Goal: Task Accomplishment & Management: Manage account settings

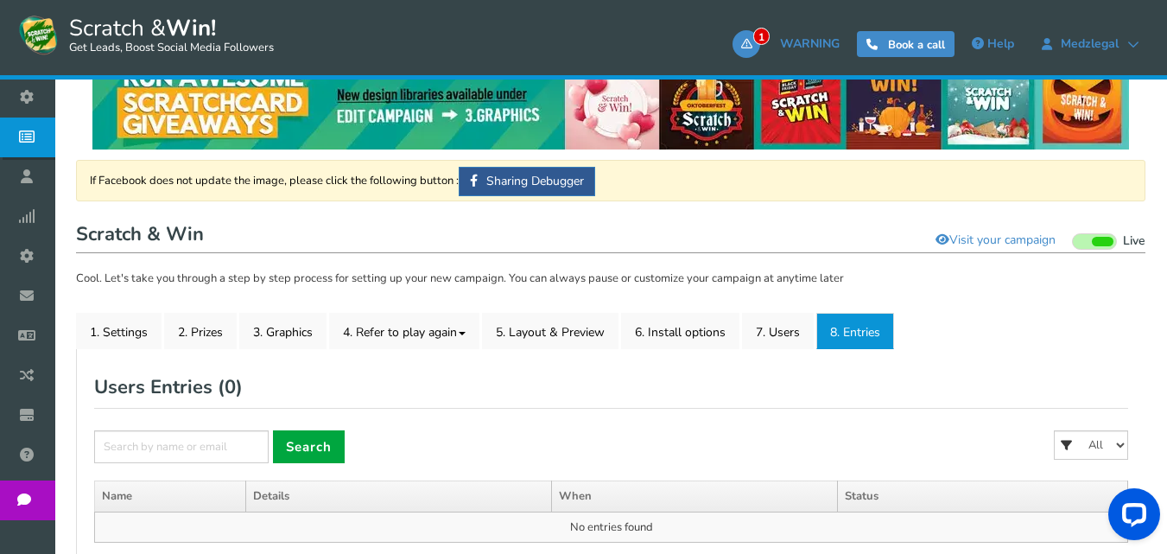
scroll to position [36, 0]
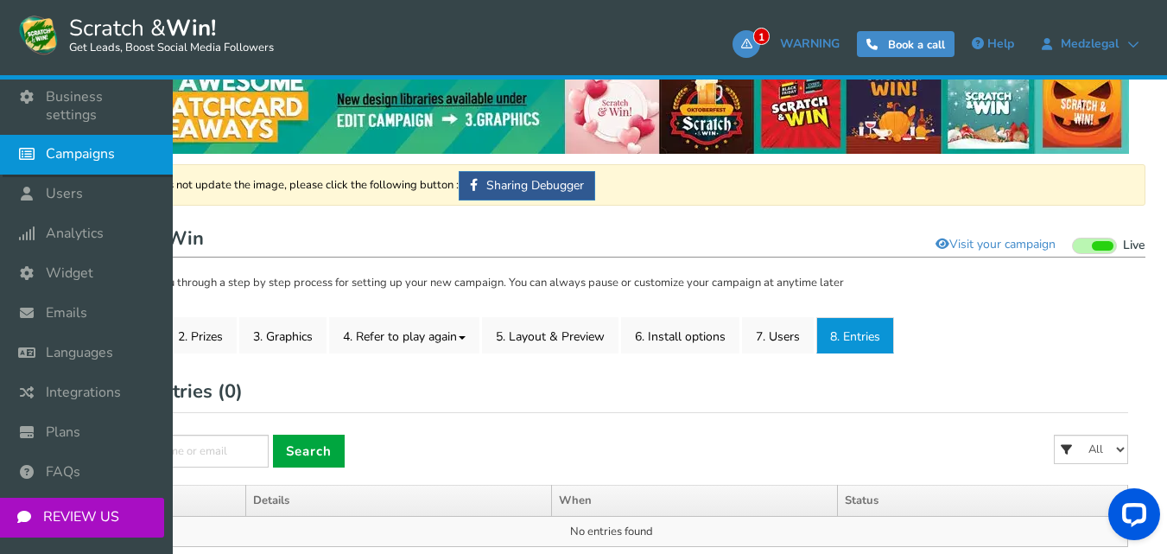
click at [71, 145] on span "Campaigns" at bounding box center [80, 154] width 69 height 18
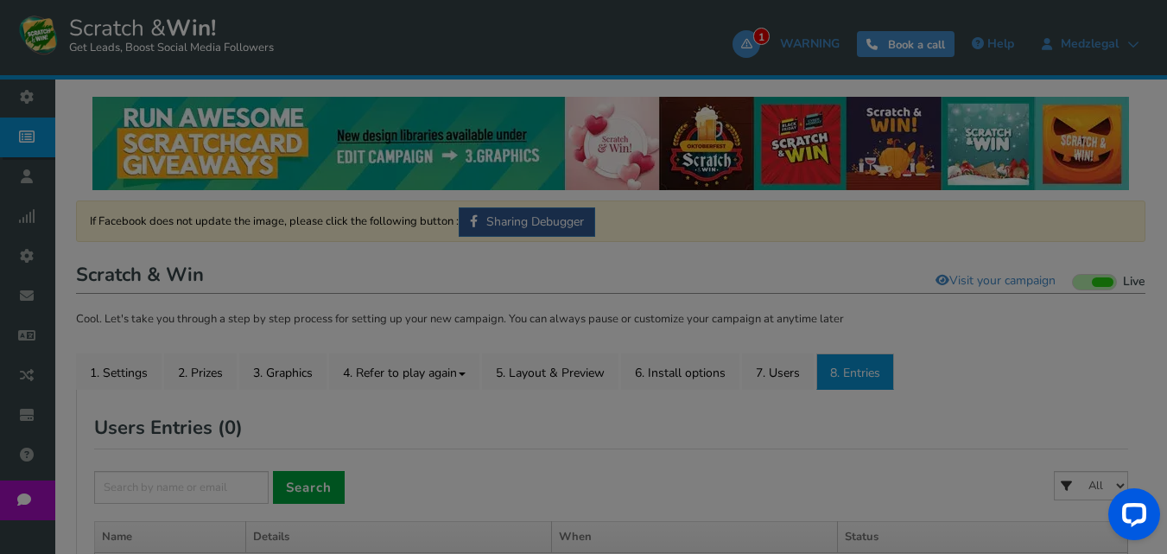
select select "21203"
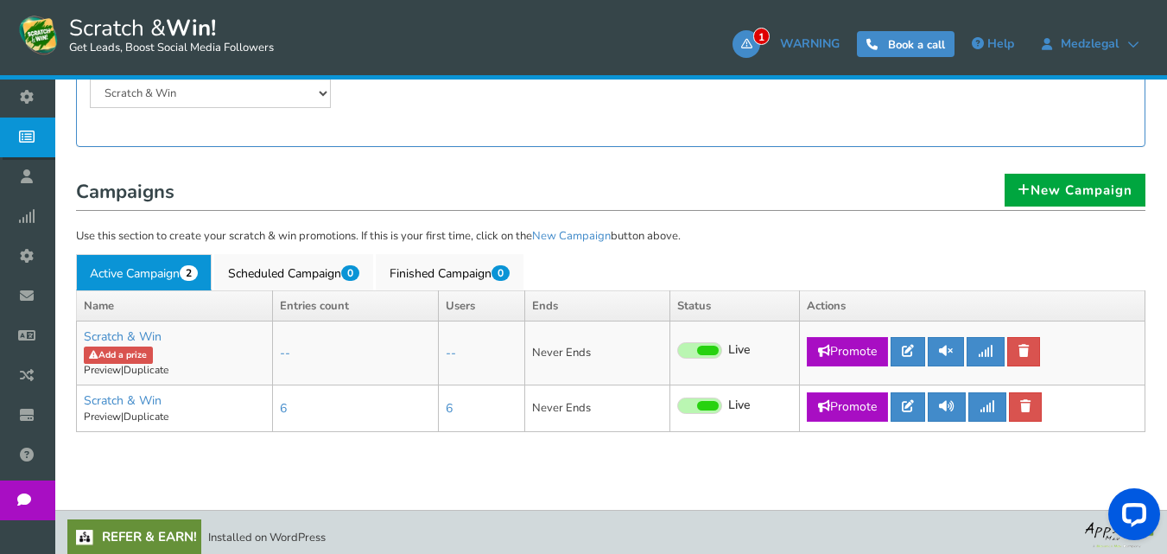
scroll to position [269, 0]
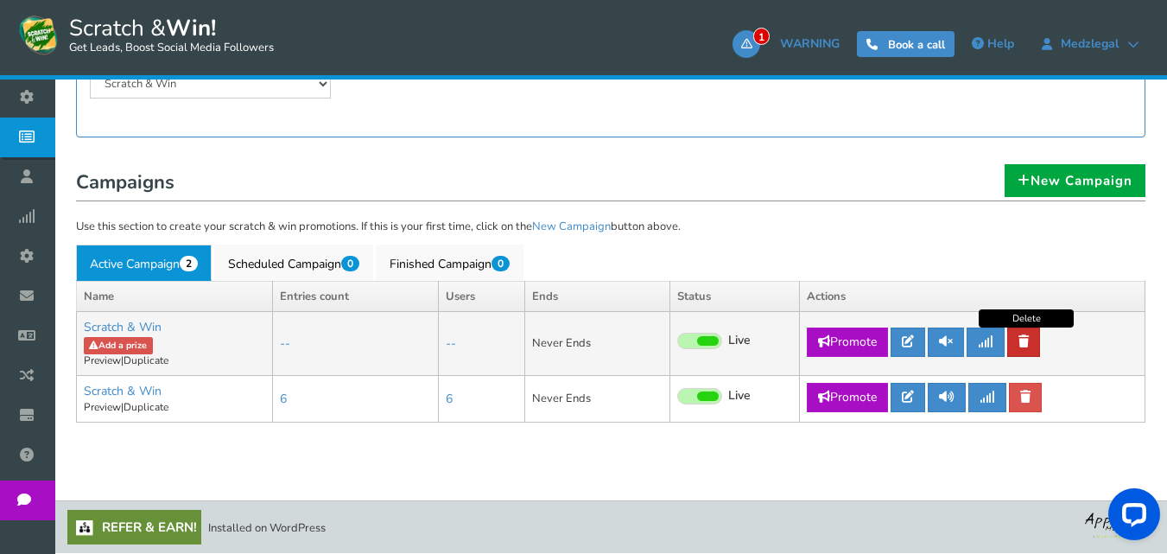
click at [1034, 339] on link at bounding box center [1024, 342] width 33 height 29
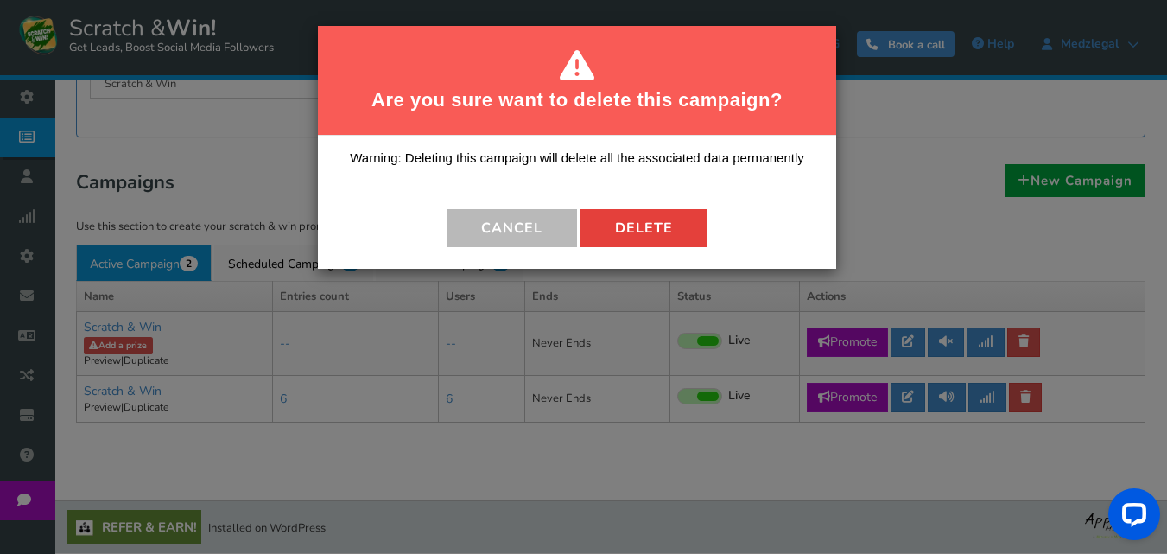
click at [657, 218] on button "Delete" at bounding box center [644, 228] width 127 height 38
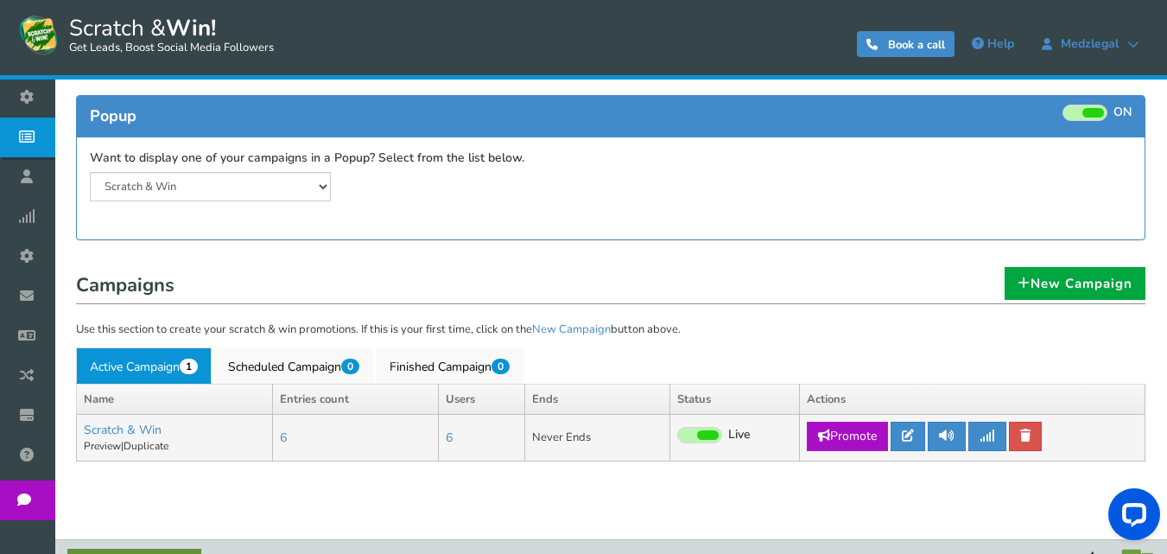
scroll to position [205, 0]
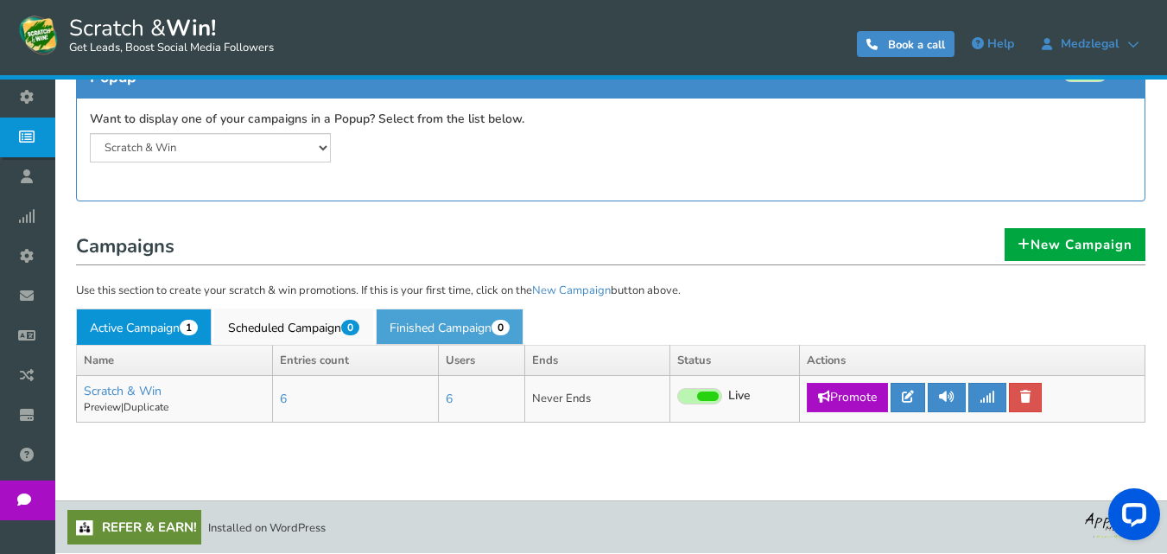
click at [468, 328] on link "Finished Campaign 0" at bounding box center [450, 327] width 148 height 36
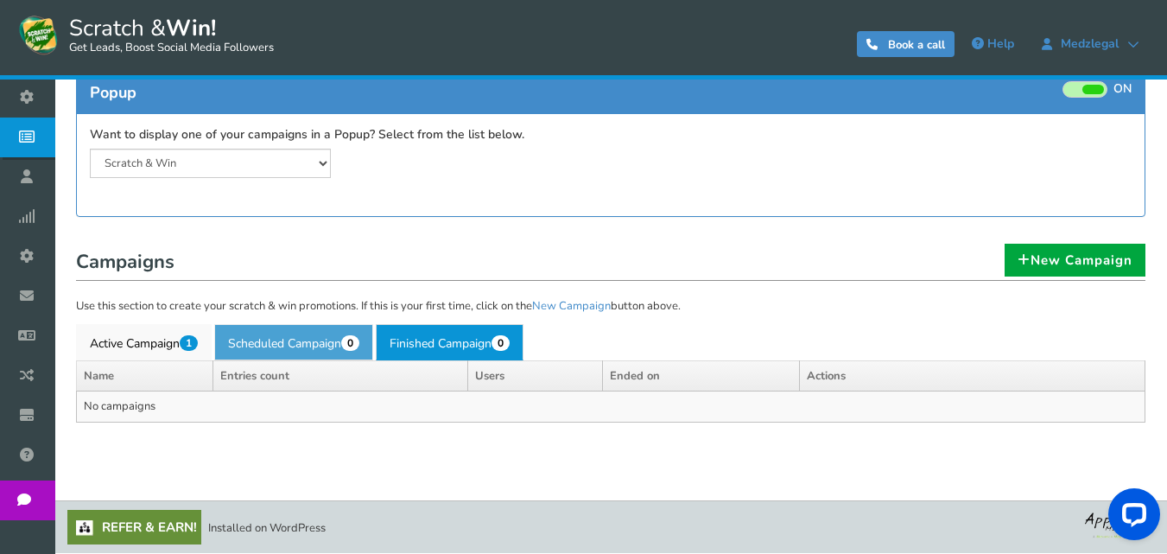
click at [290, 341] on link "Scheduled Campaign 0" at bounding box center [293, 342] width 159 height 36
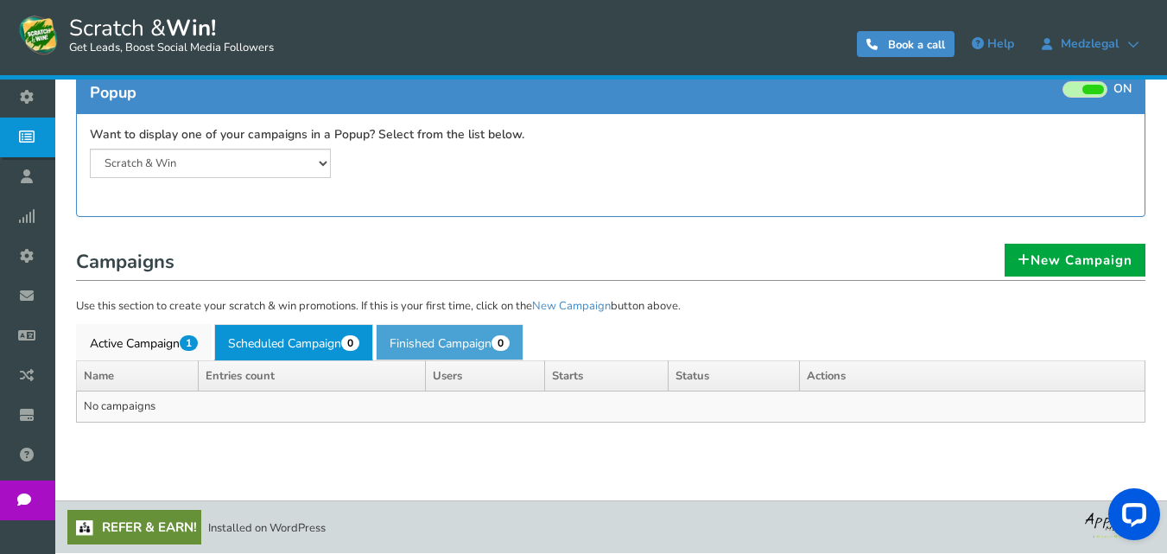
click at [442, 346] on link "Finished Campaign 0" at bounding box center [450, 342] width 148 height 36
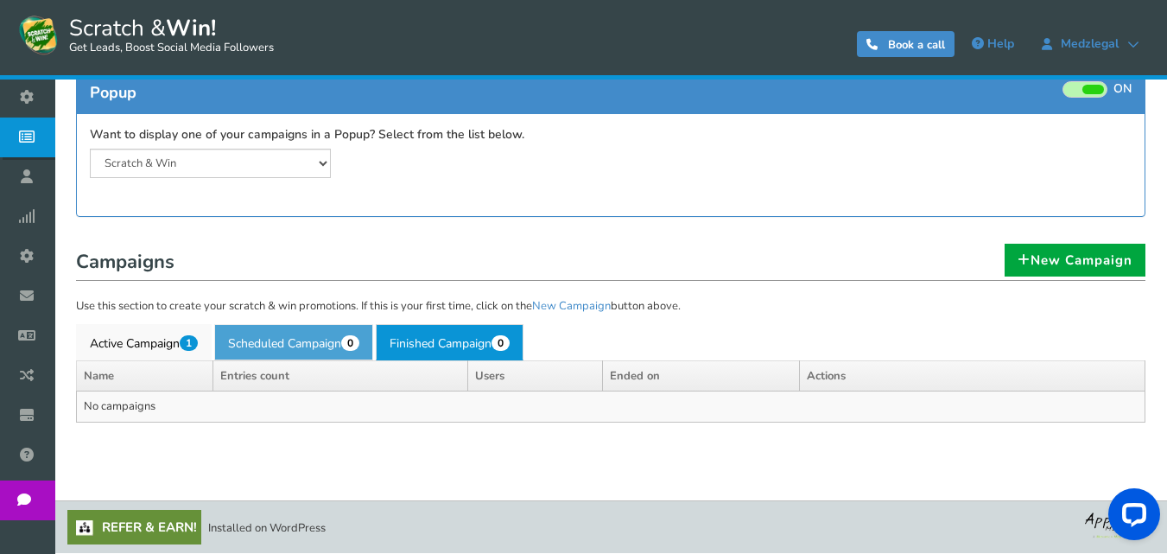
click at [314, 348] on link "Scheduled Campaign 0" at bounding box center [293, 342] width 159 height 36
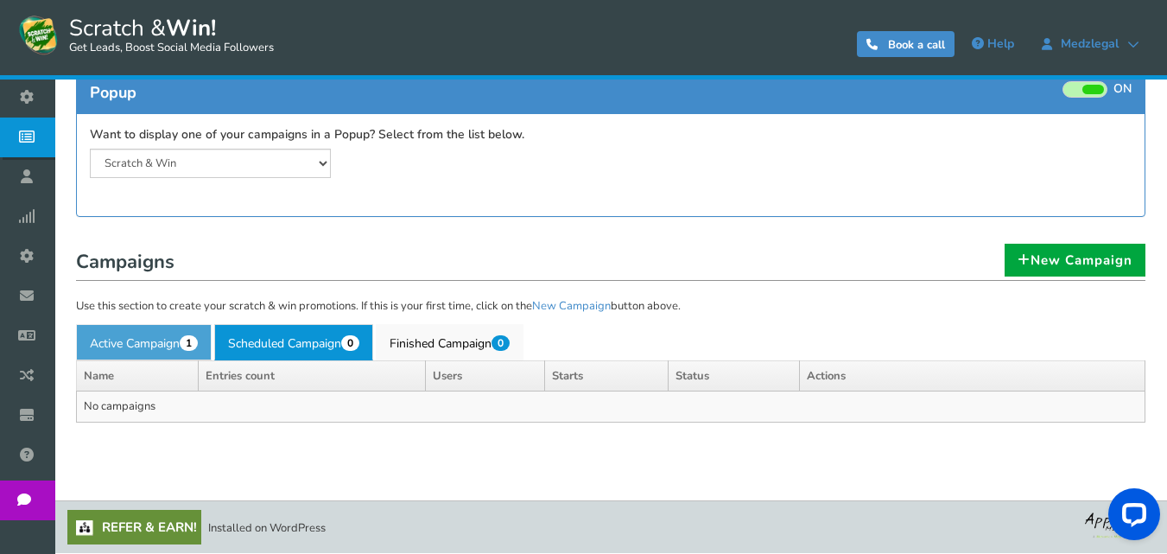
click at [130, 345] on link "Active Campaign 1" at bounding box center [144, 342] width 136 height 36
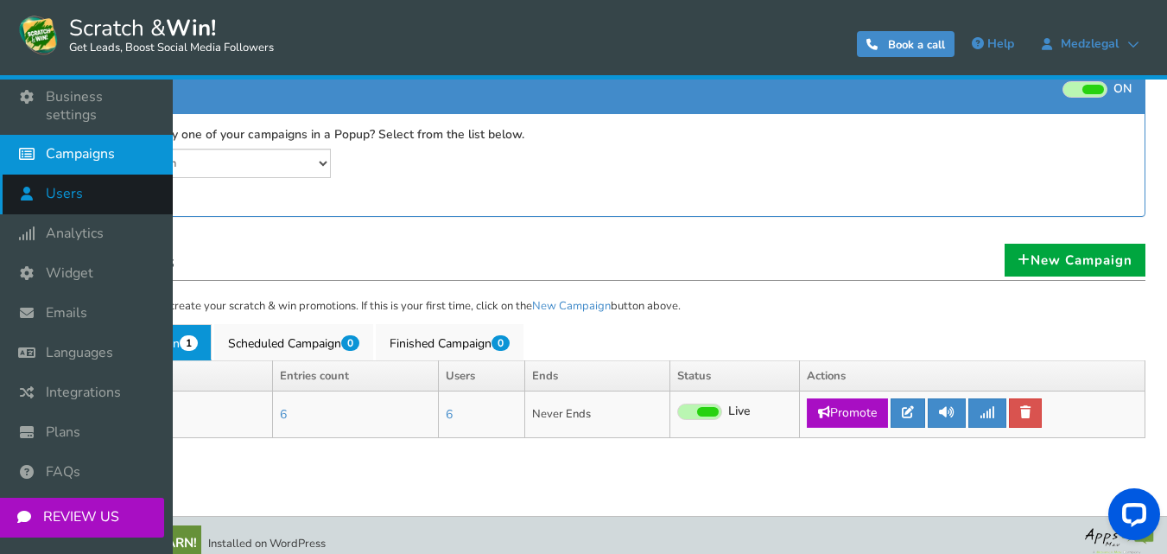
click at [68, 185] on span "Users" at bounding box center [64, 194] width 37 height 18
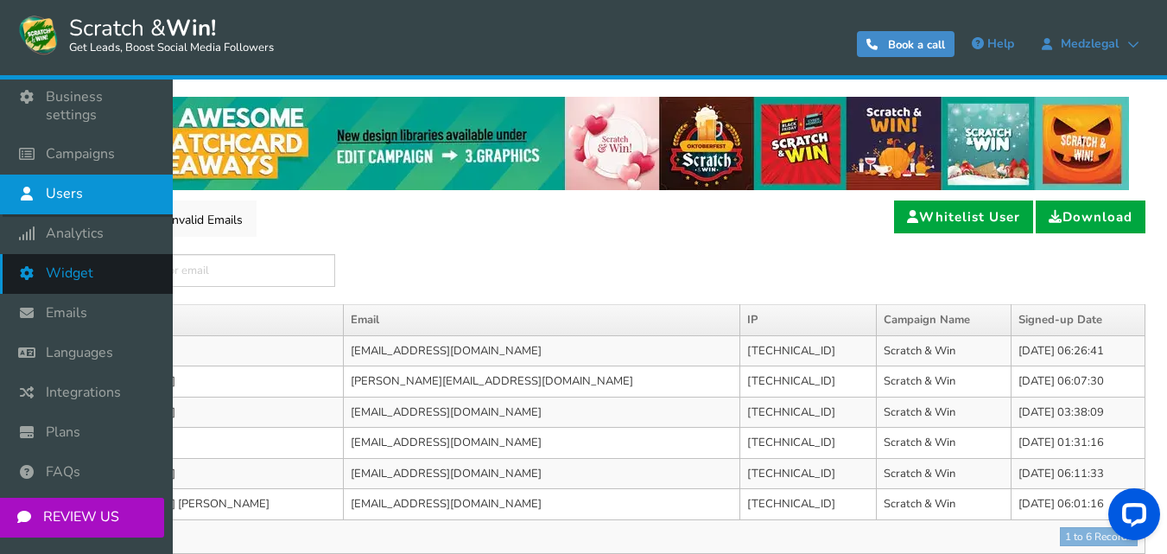
click at [76, 264] on span "Widget" at bounding box center [70, 273] width 48 height 18
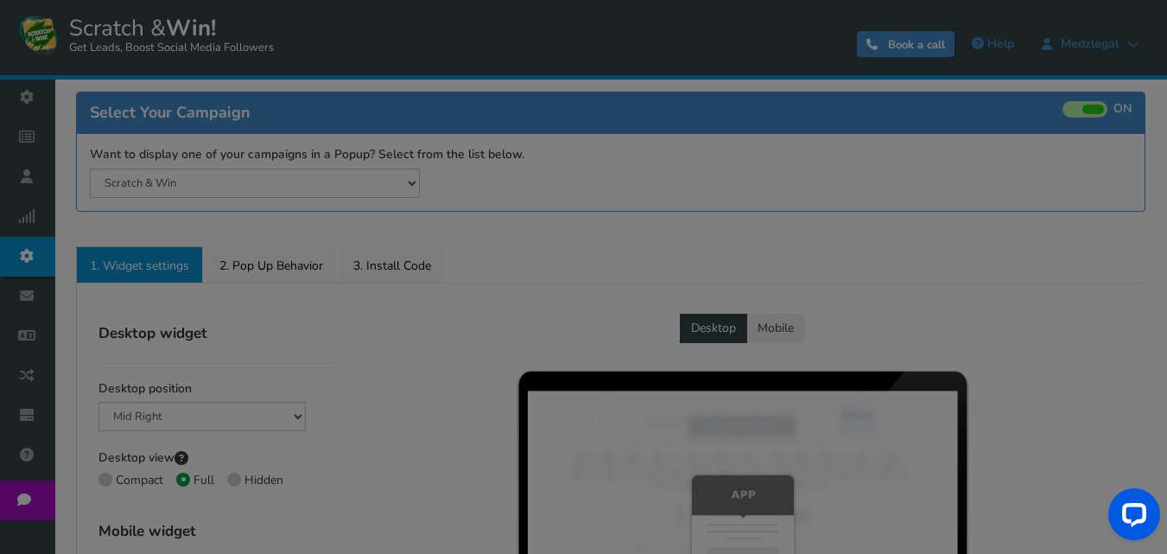
radio input "true"
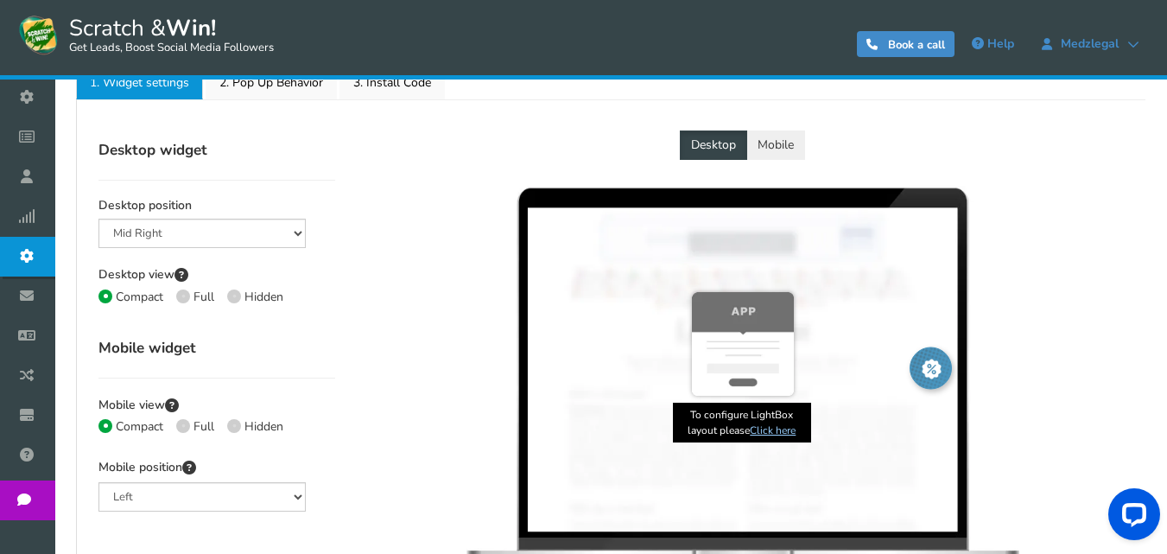
scroll to position [259, 0]
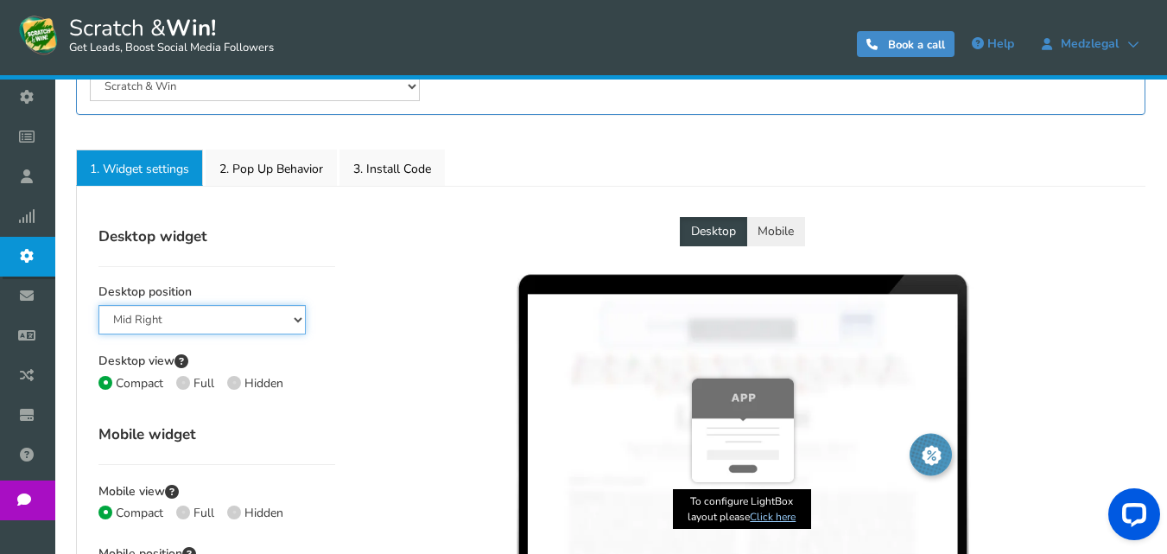
click at [246, 321] on select "Mid Right Mid Left Top Bar Bottom Bar Bottom Left Bottom Right Bottom Middle" at bounding box center [202, 319] width 207 height 29
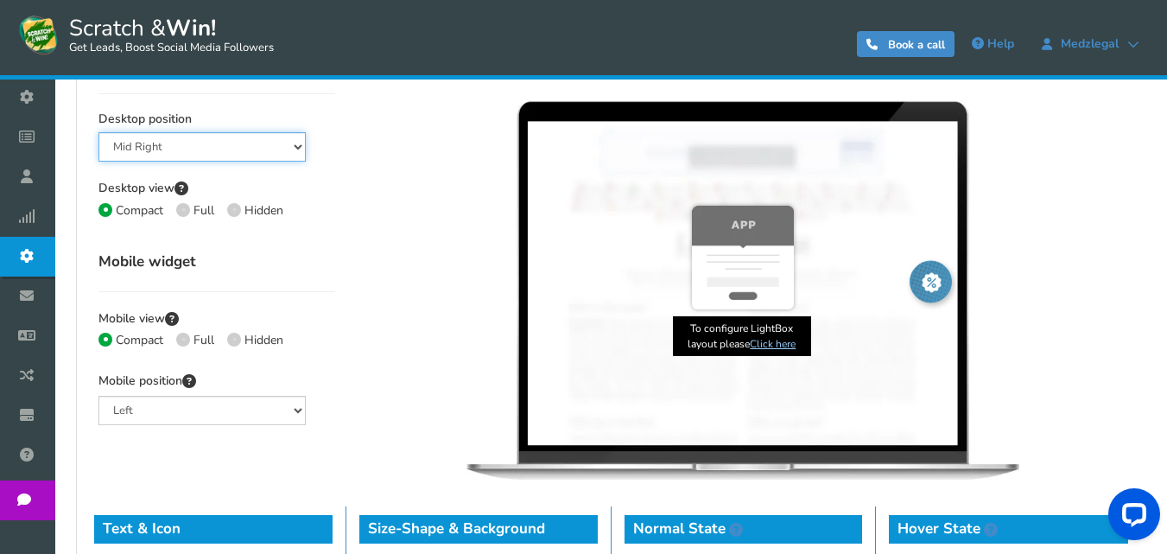
scroll to position [519, 0]
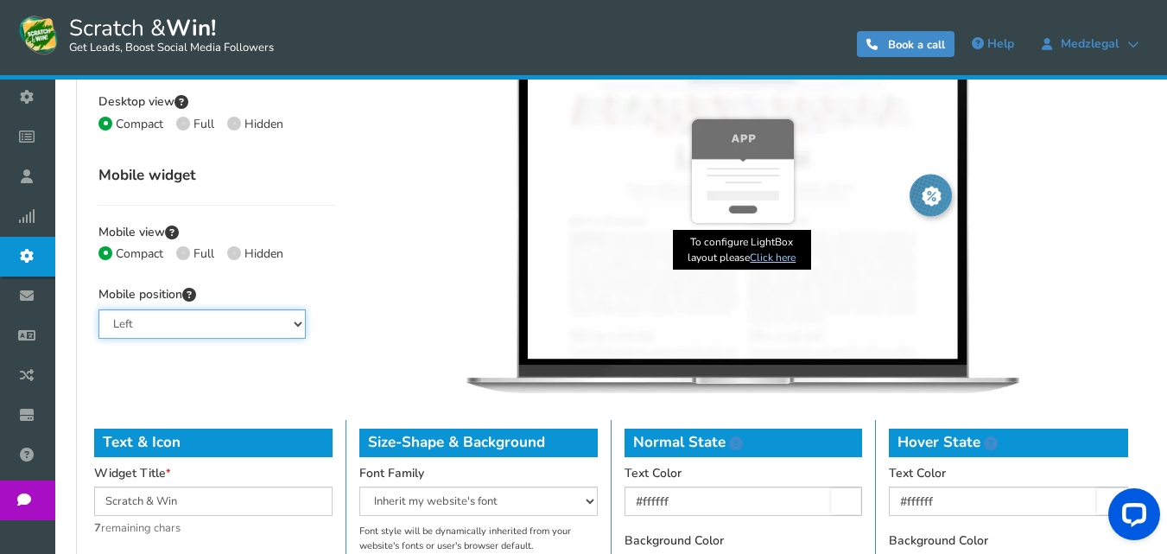
click at [248, 329] on select "Left Right Middle" at bounding box center [202, 323] width 207 height 29
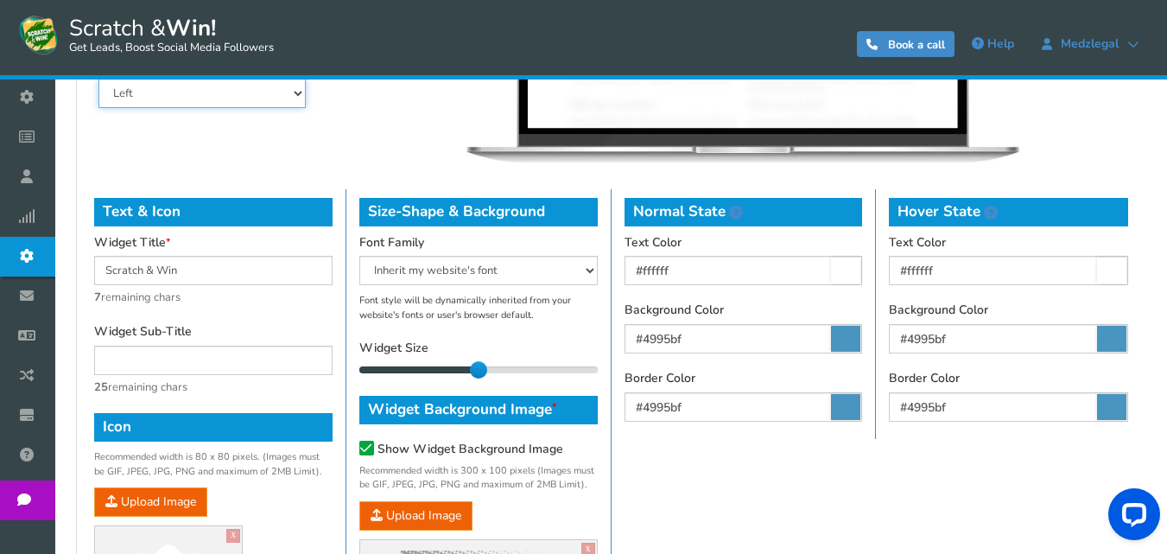
scroll to position [778, 0]
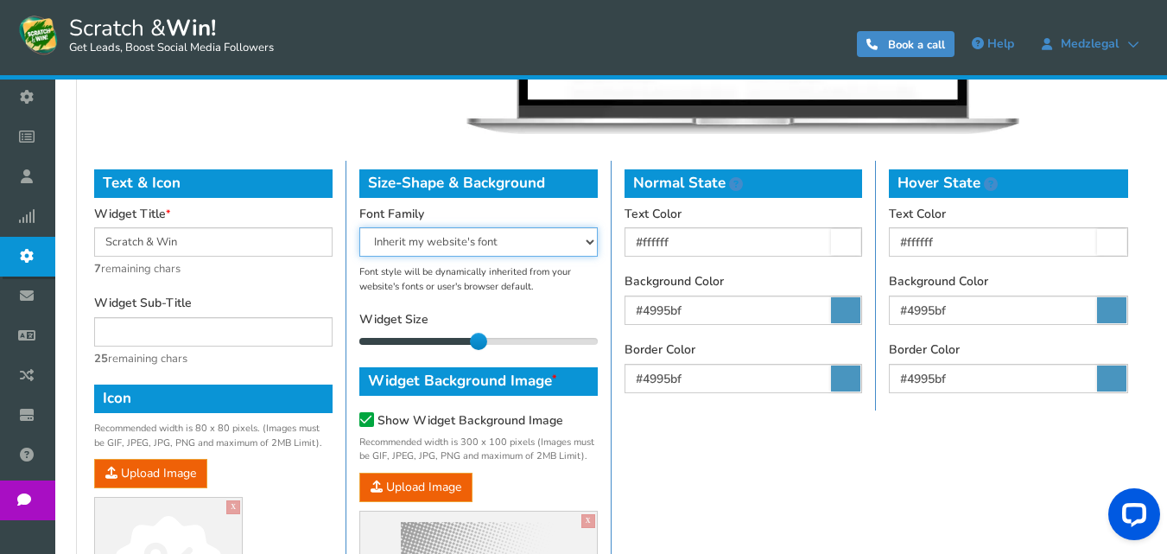
click at [415, 250] on select "Arial Comic Sans MS [PERSON_NAME] New [US_STATE] Inherit my website's font Taho…" at bounding box center [478, 241] width 239 height 29
click at [432, 232] on select "Arial Comic Sans MS [PERSON_NAME] New [US_STATE] Inherit my website's font Taho…" at bounding box center [478, 241] width 239 height 29
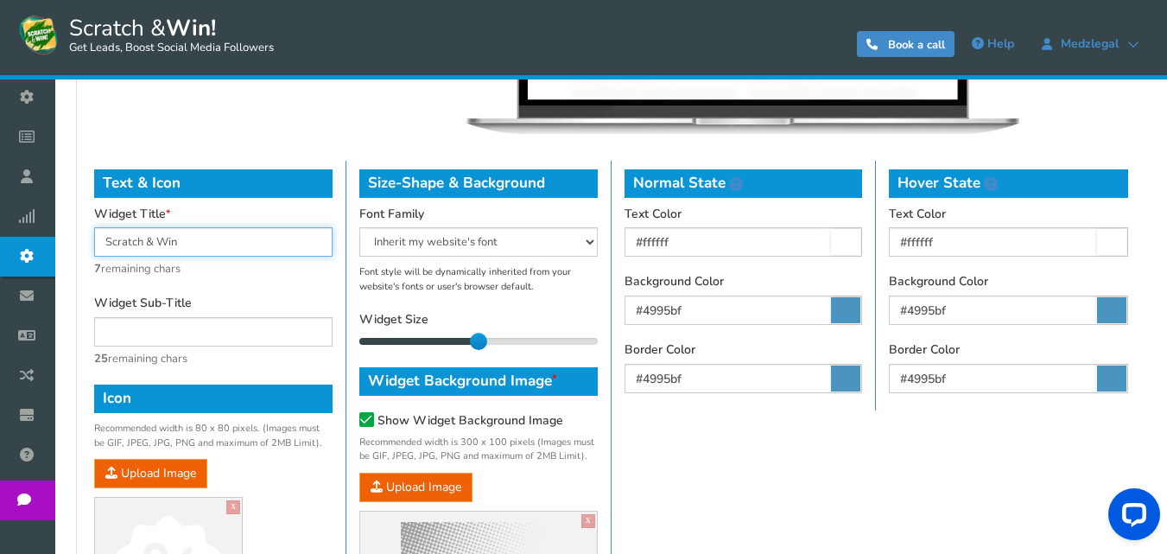
click at [283, 248] on input "Scratch & Win" at bounding box center [213, 241] width 239 height 29
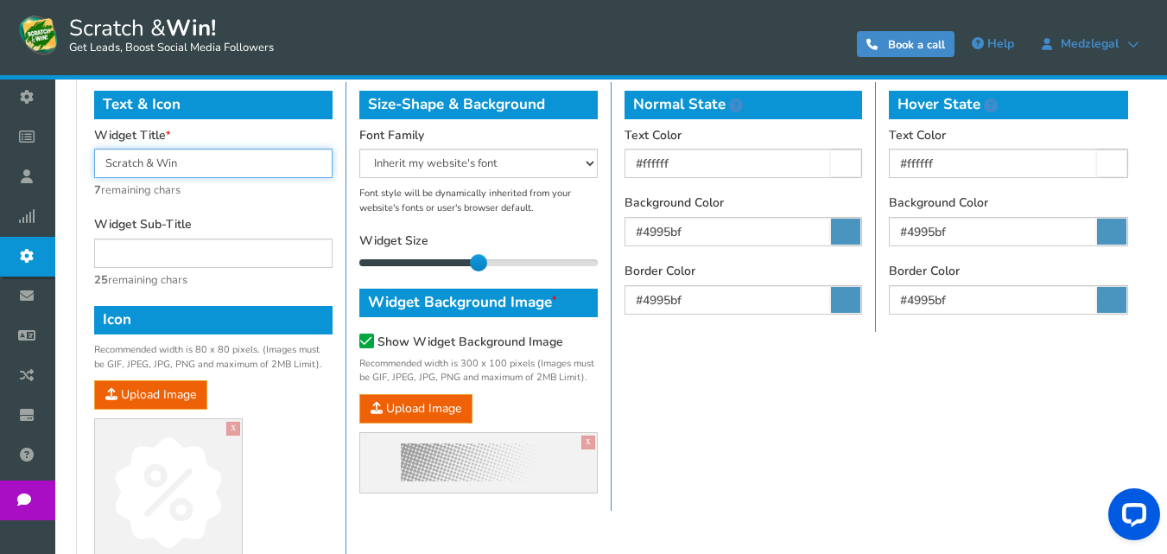
scroll to position [894, 0]
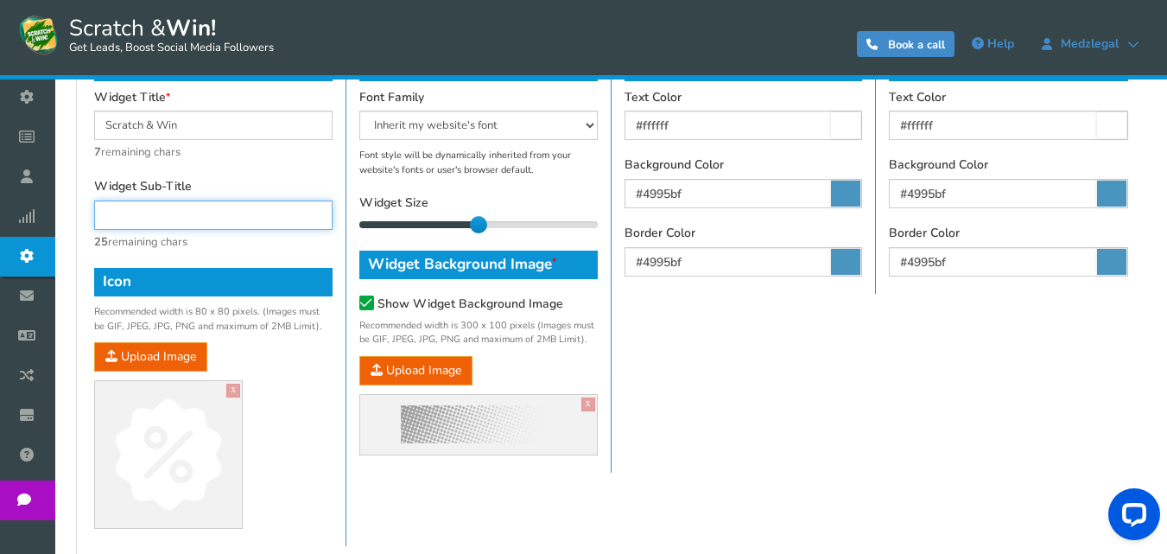
click at [307, 217] on input "text" at bounding box center [213, 214] width 239 height 29
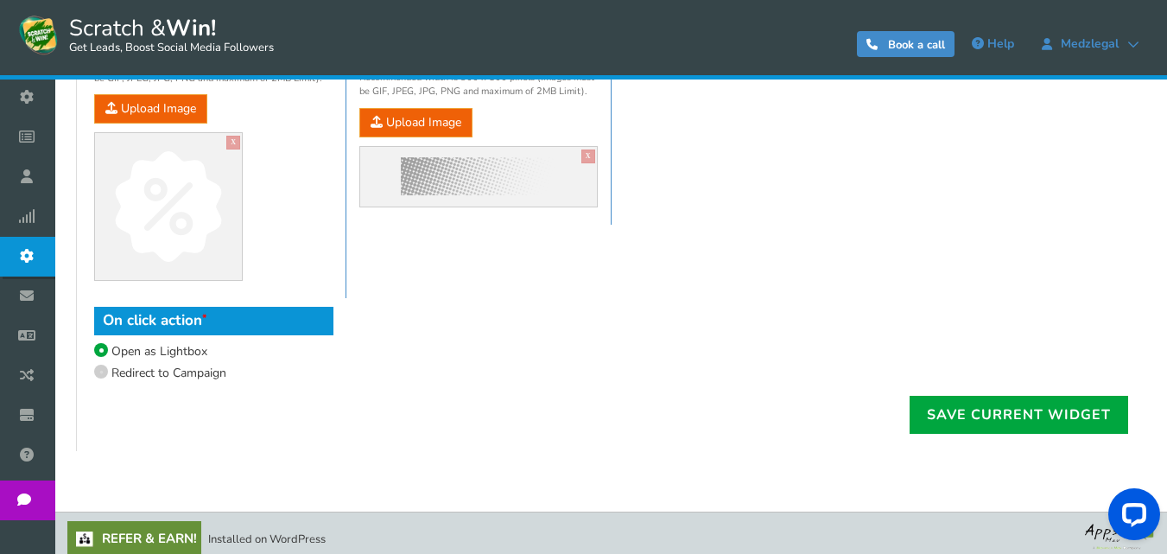
scroll to position [1154, 0]
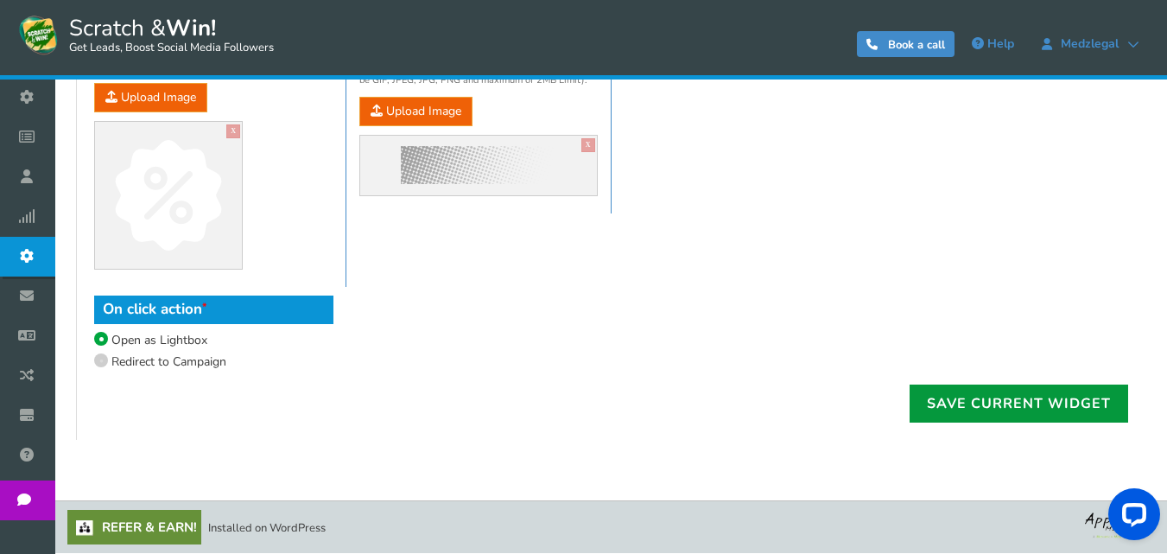
type input "bb"
click at [983, 385] on link "Save current widget" at bounding box center [1019, 404] width 219 height 38
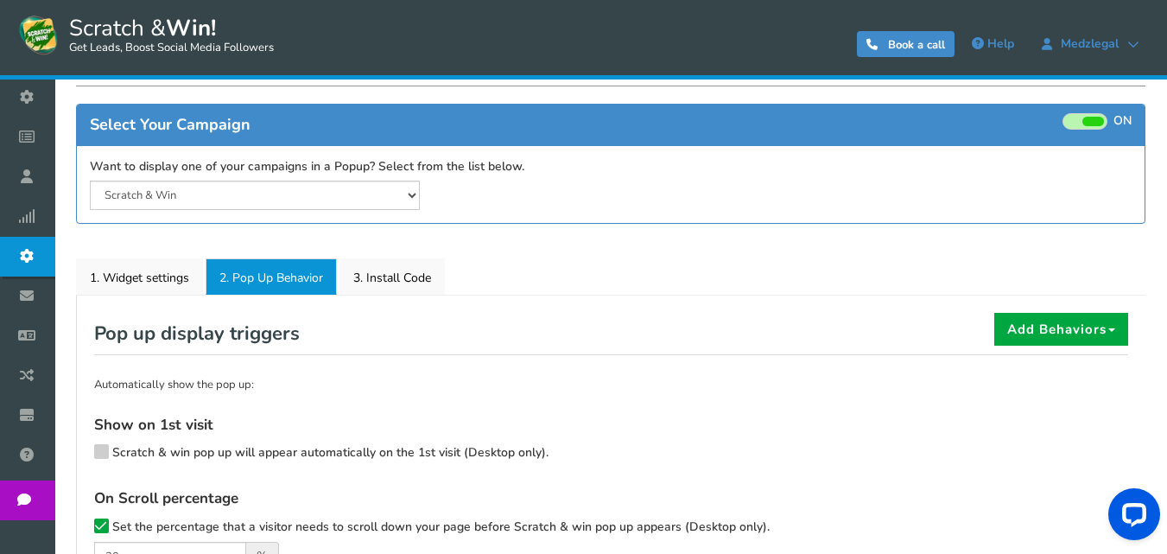
scroll to position [149, 0]
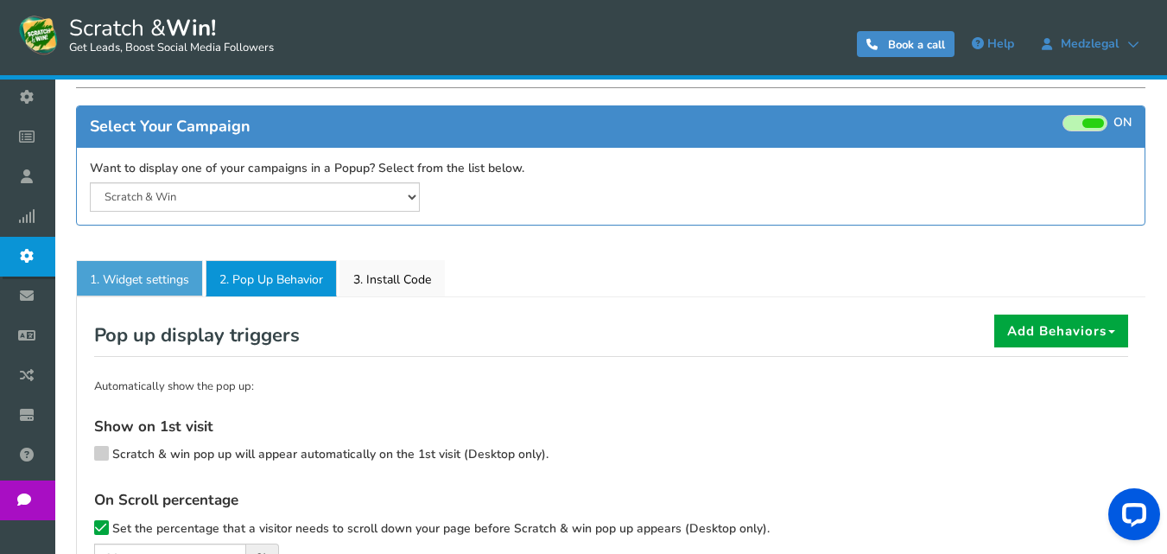
click at [157, 260] on link "1. Widget settings" at bounding box center [139, 278] width 127 height 36
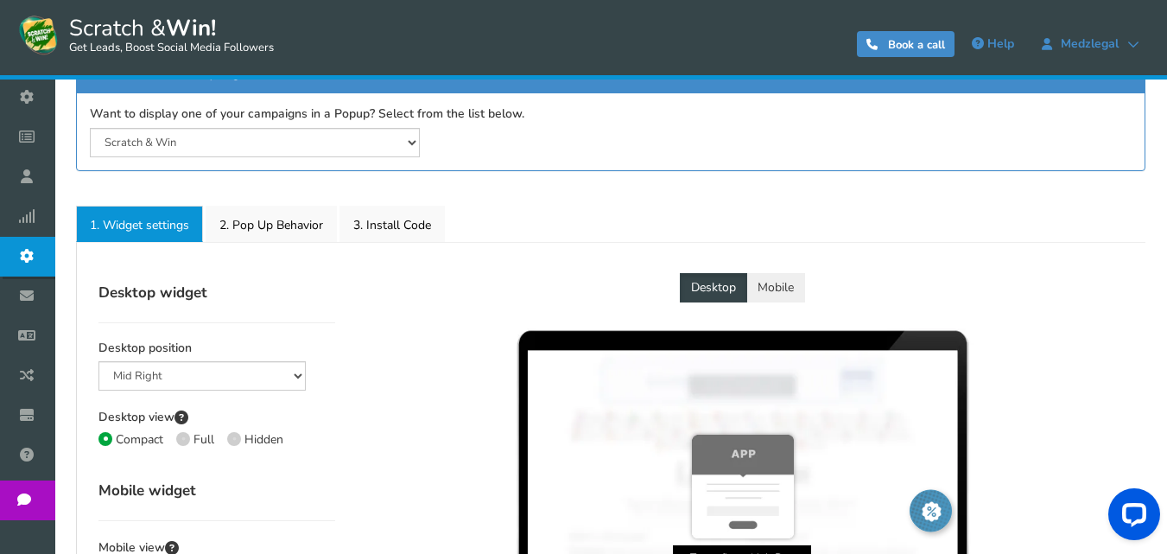
scroll to position [494, 0]
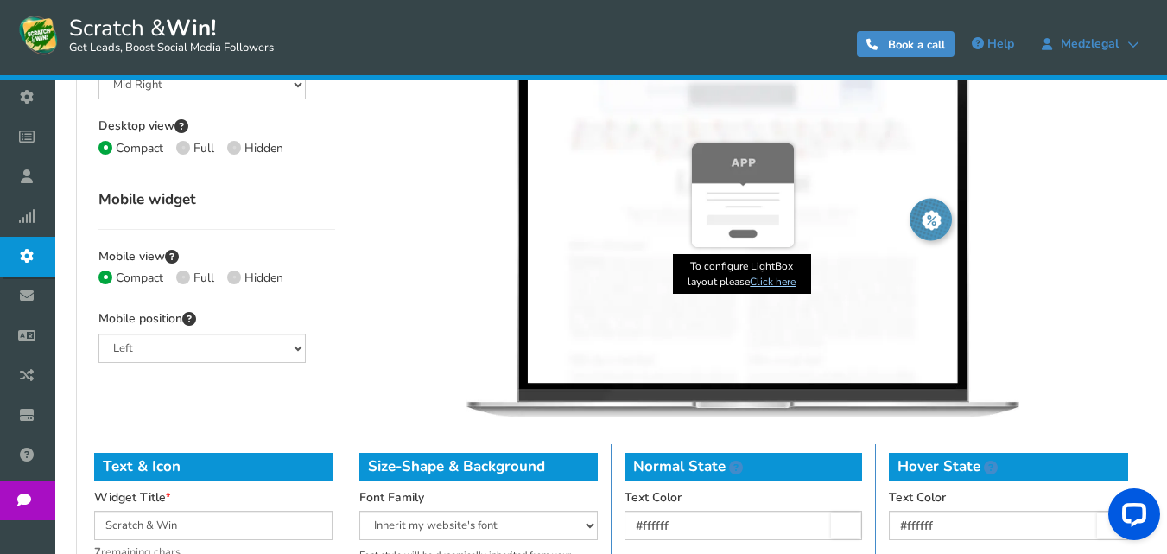
click at [774, 281] on link "Click here" at bounding box center [773, 282] width 46 height 14
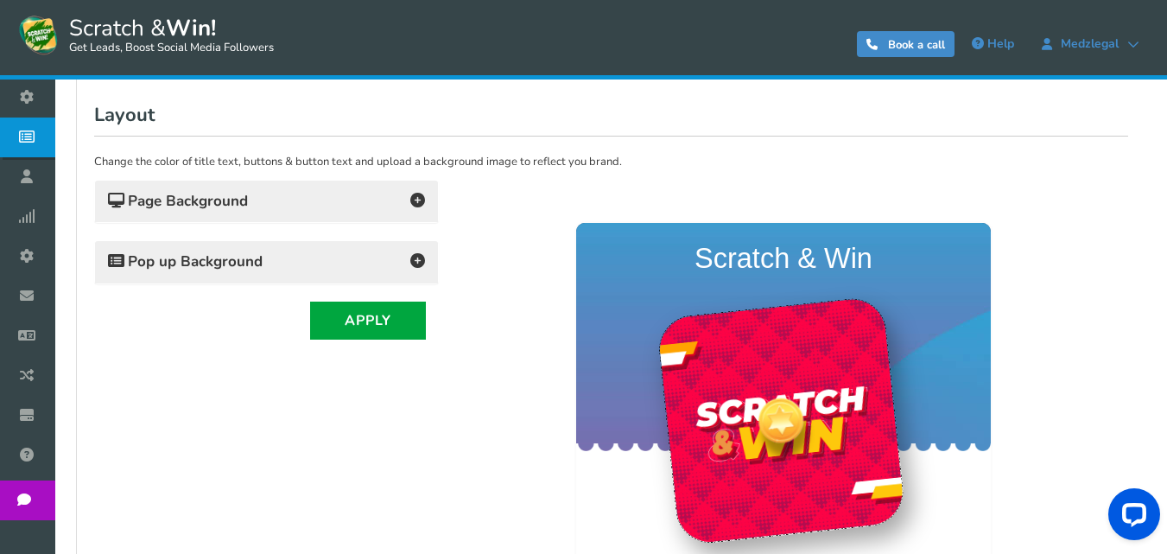
scroll to position [300, 0]
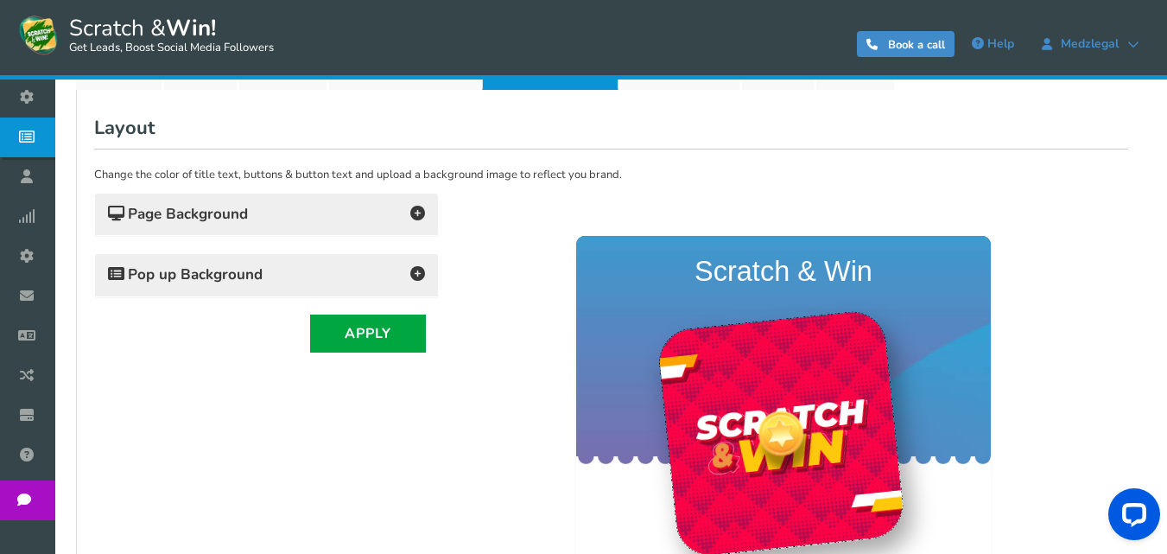
click at [283, 273] on h4 "Pop up Background" at bounding box center [266, 275] width 317 height 24
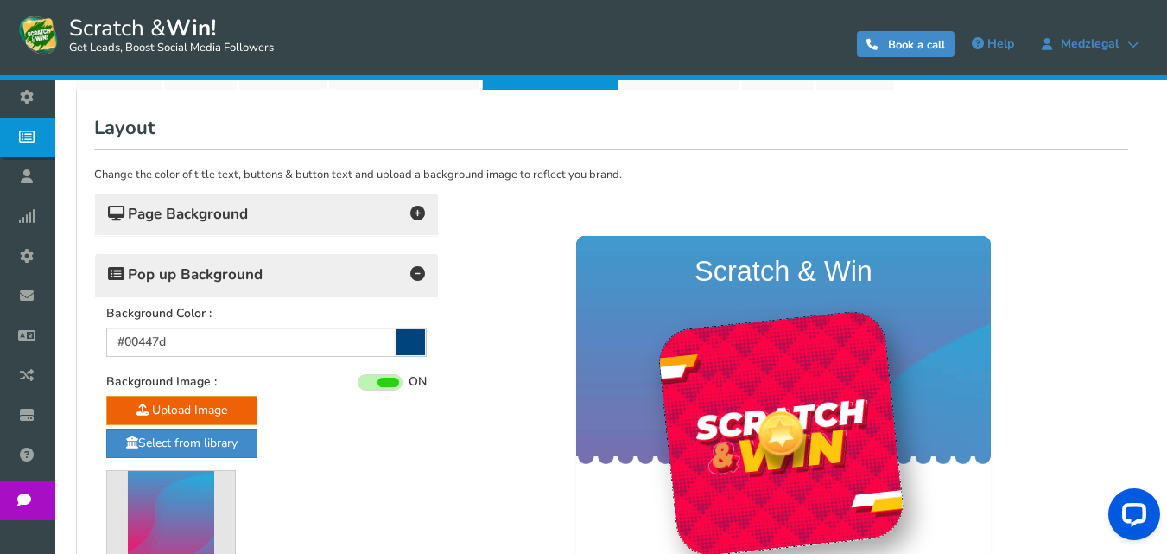
click at [330, 219] on h4 "Page Background" at bounding box center [266, 214] width 317 height 24
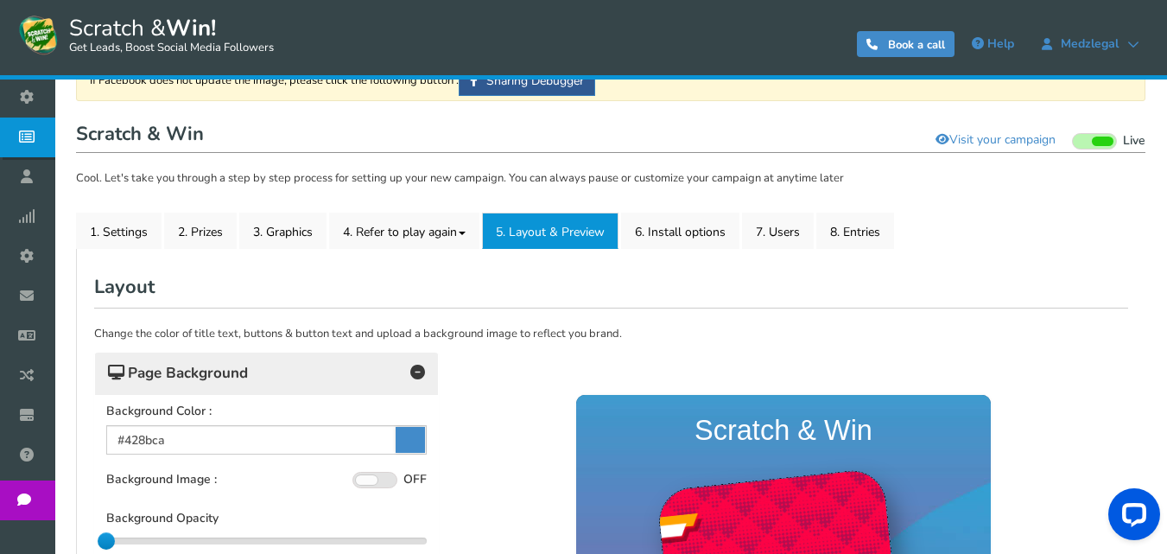
scroll to position [127, 0]
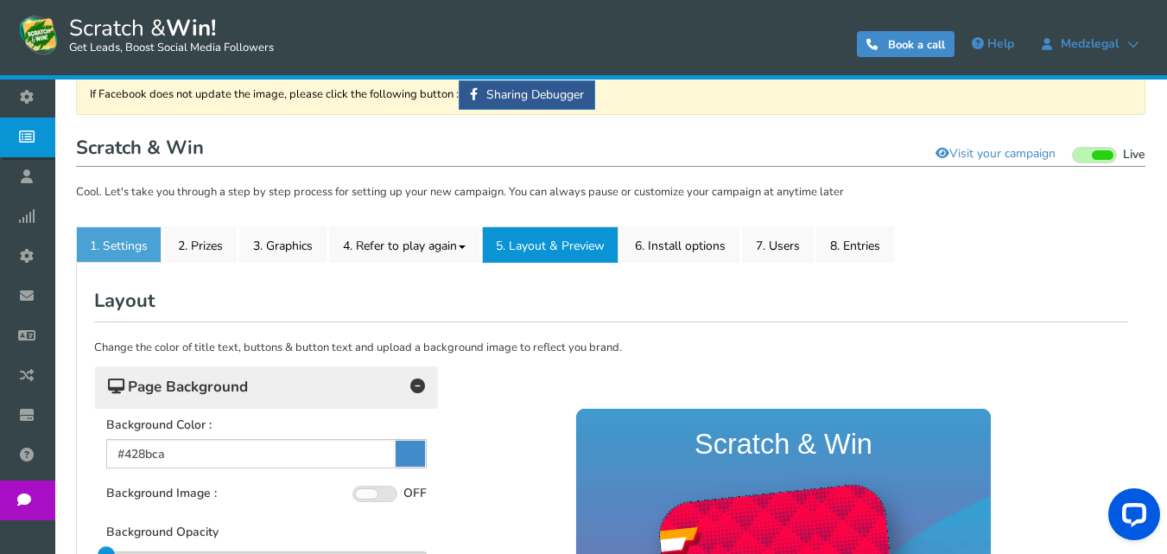
click at [136, 238] on link "1. Settings" at bounding box center [119, 244] width 86 height 36
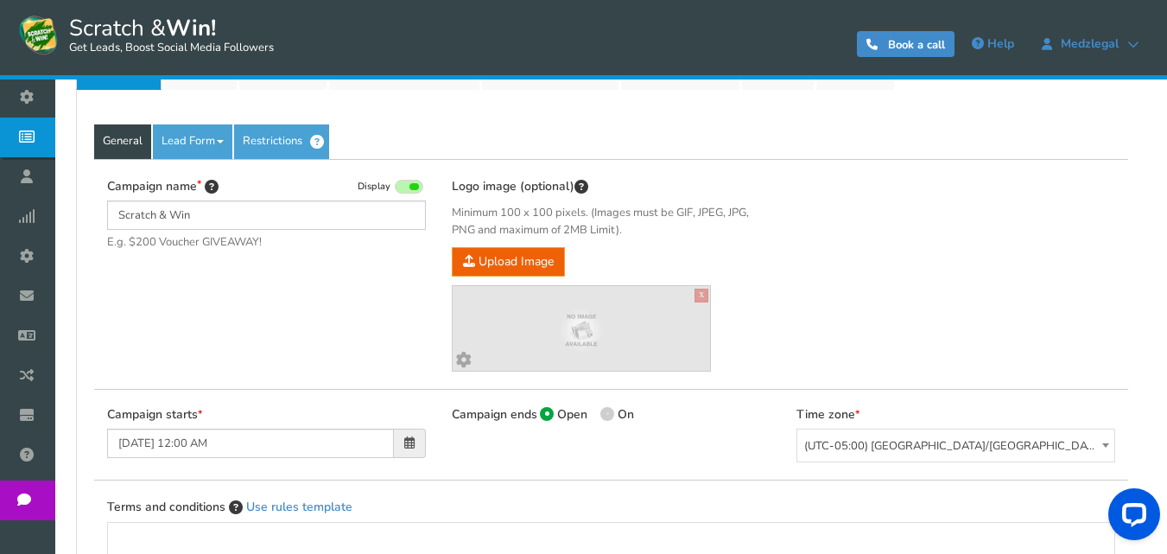
scroll to position [213, 0]
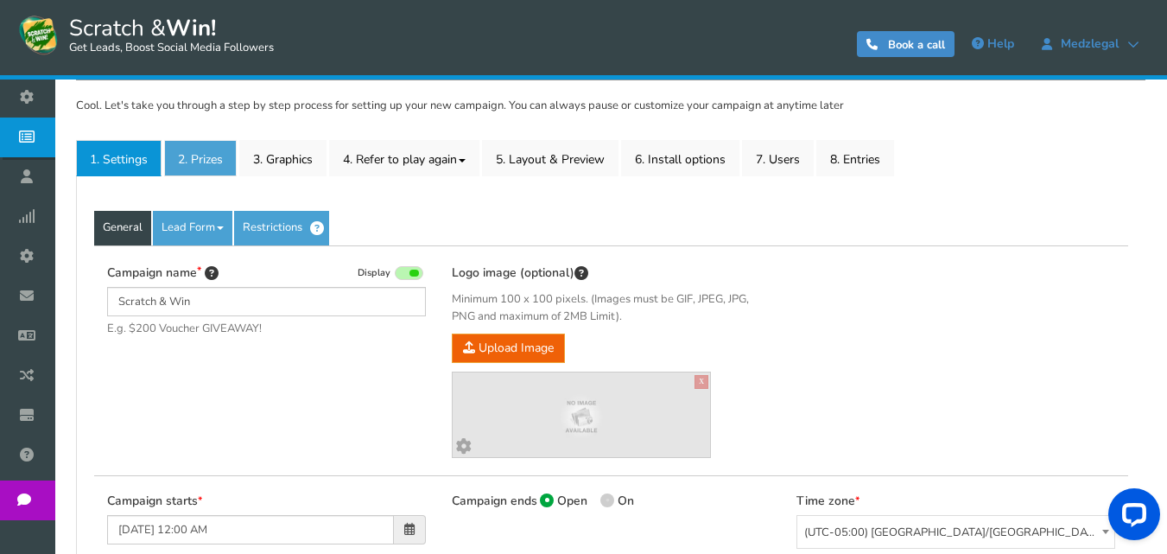
click at [164, 142] on link "2. Prizes" at bounding box center [200, 158] width 73 height 36
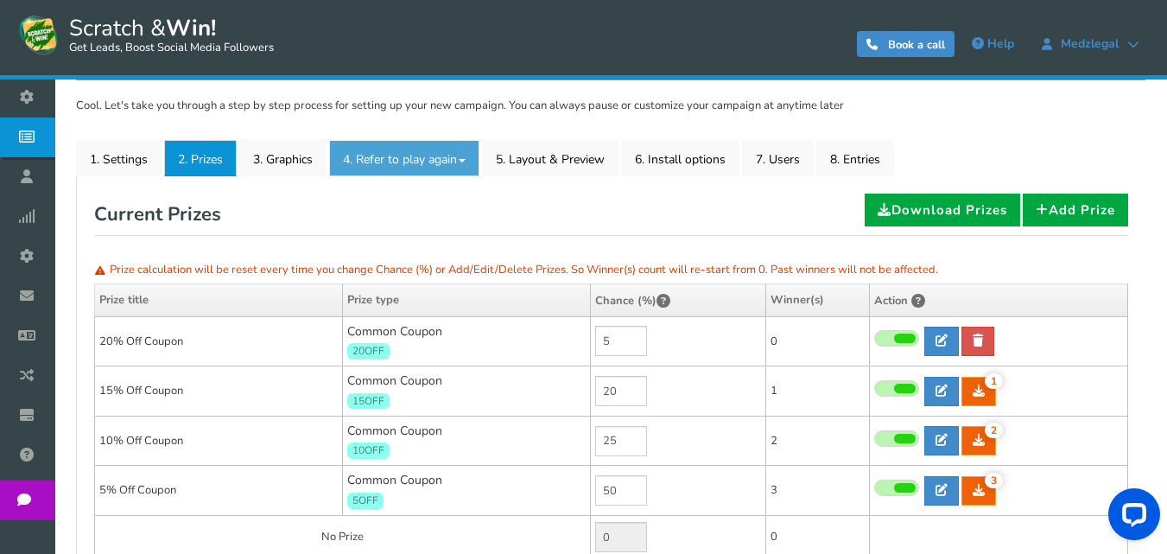
click at [374, 155] on link "4. Refer to play again" at bounding box center [404, 158] width 150 height 36
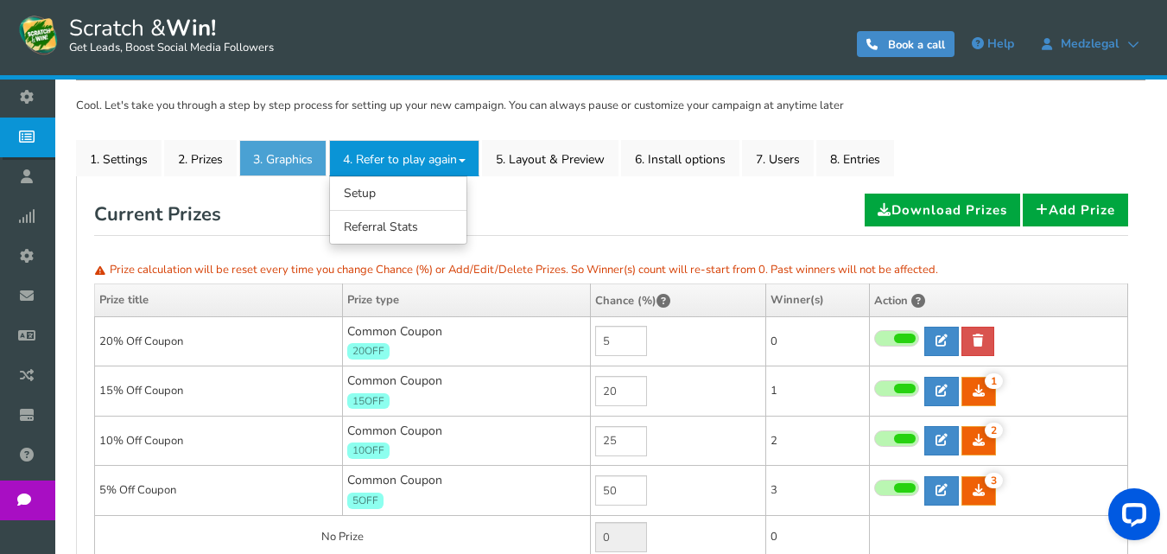
click at [273, 162] on link "3. Graphics" at bounding box center [282, 158] width 87 height 36
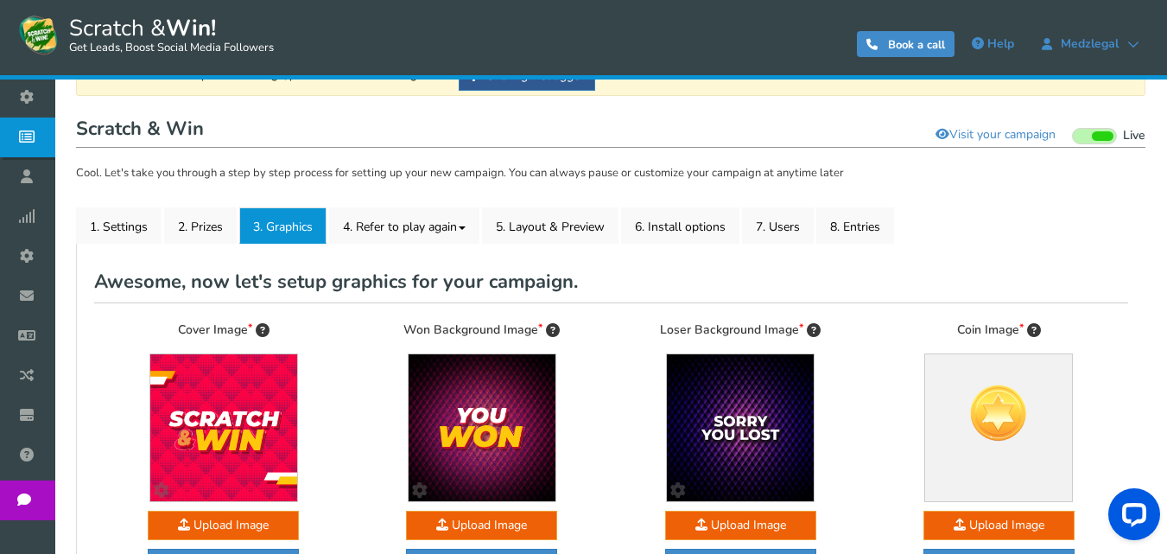
scroll to position [68, 0]
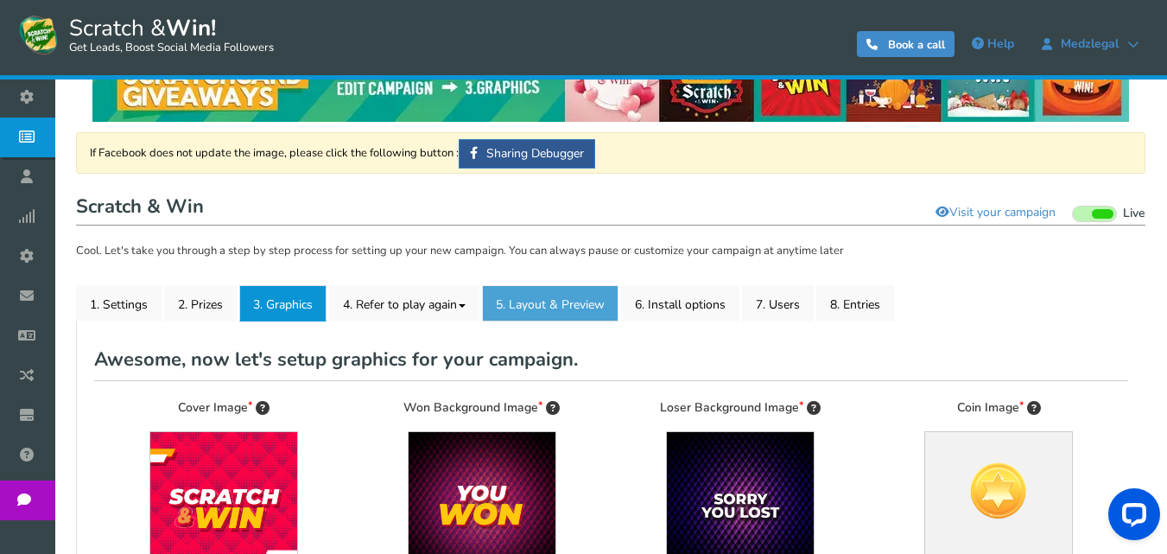
click at [573, 303] on link "5. Layout & Preview" at bounding box center [550, 303] width 137 height 36
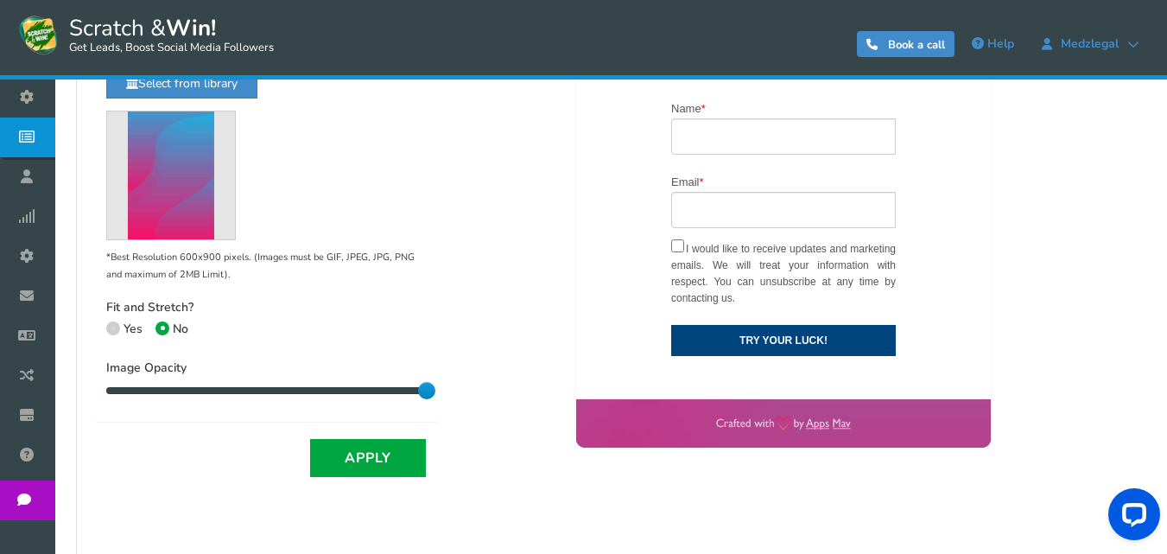
scroll to position [846, 0]
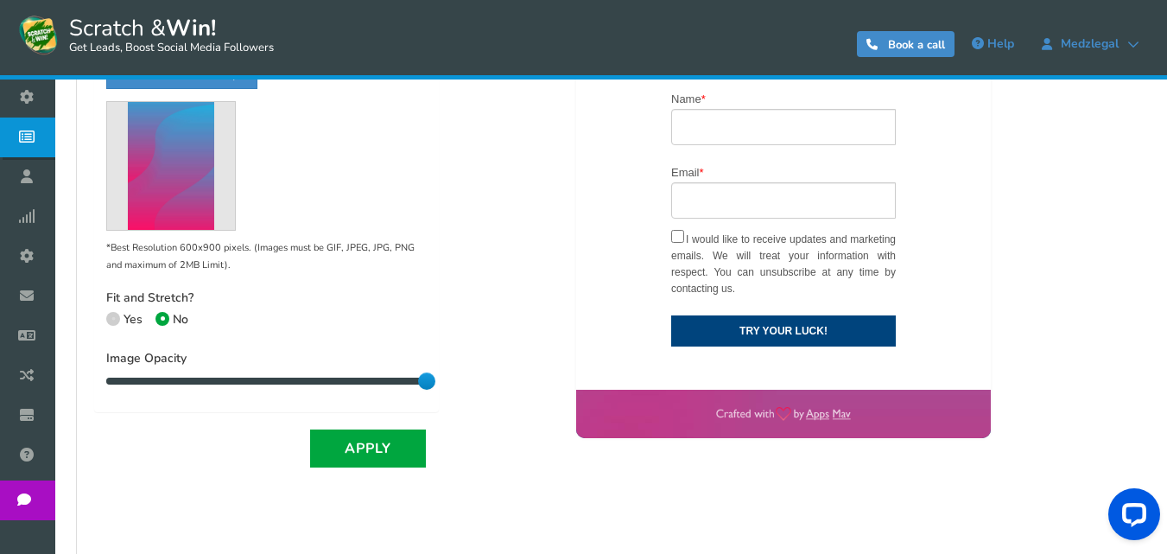
drag, startPoint x: 751, startPoint y: 292, endPoint x: 669, endPoint y: 246, distance: 94.0
click at [669, 246] on div "I would like to receive updates and marketing emails. We will treat your inform…" at bounding box center [783, 267] width 251 height 71
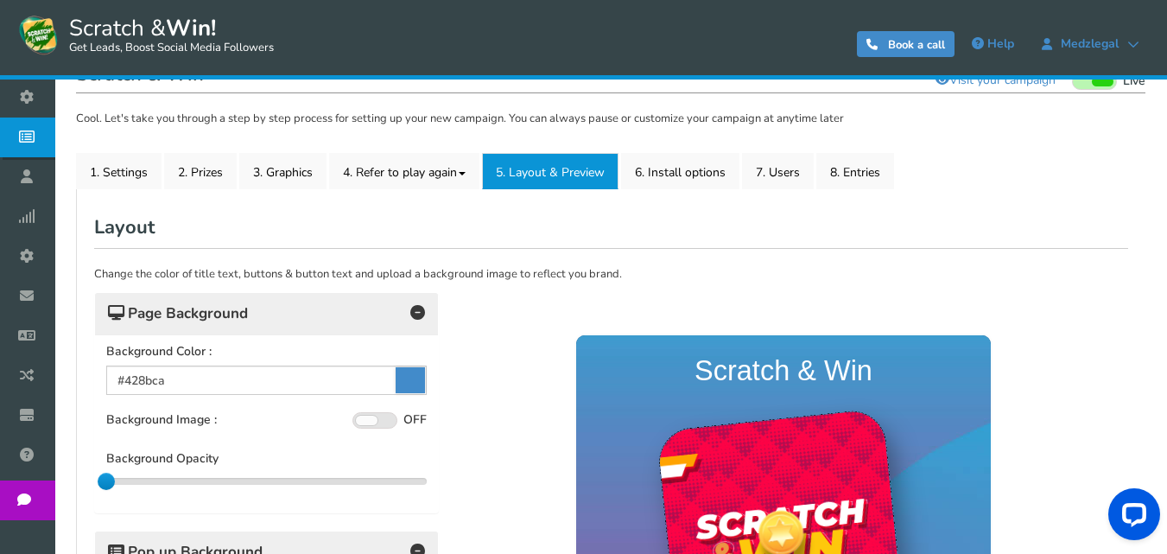
scroll to position [162, 0]
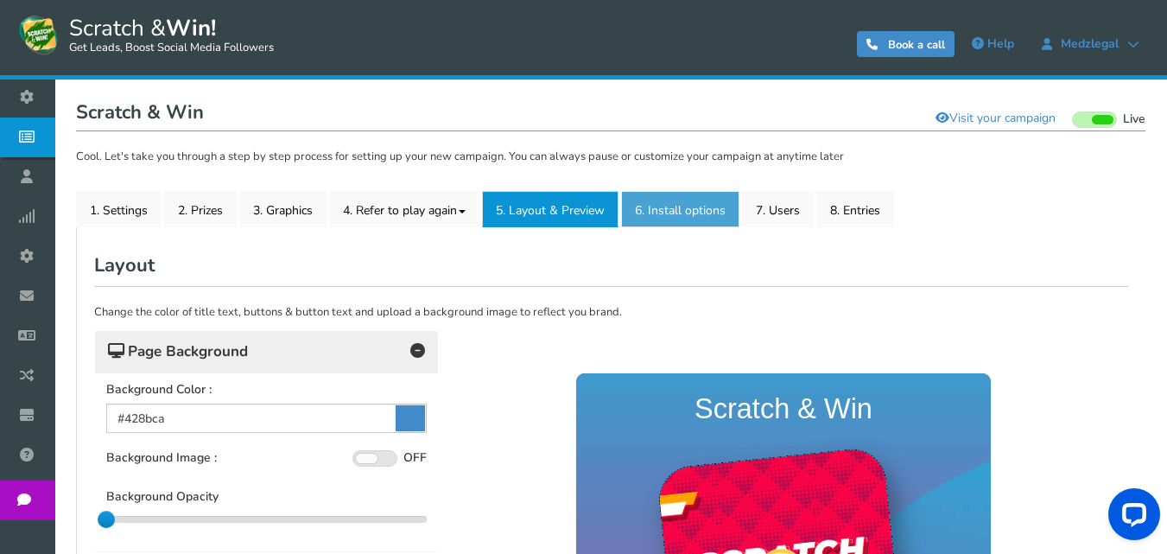
click at [668, 220] on link "6. Install options New" at bounding box center [680, 209] width 118 height 36
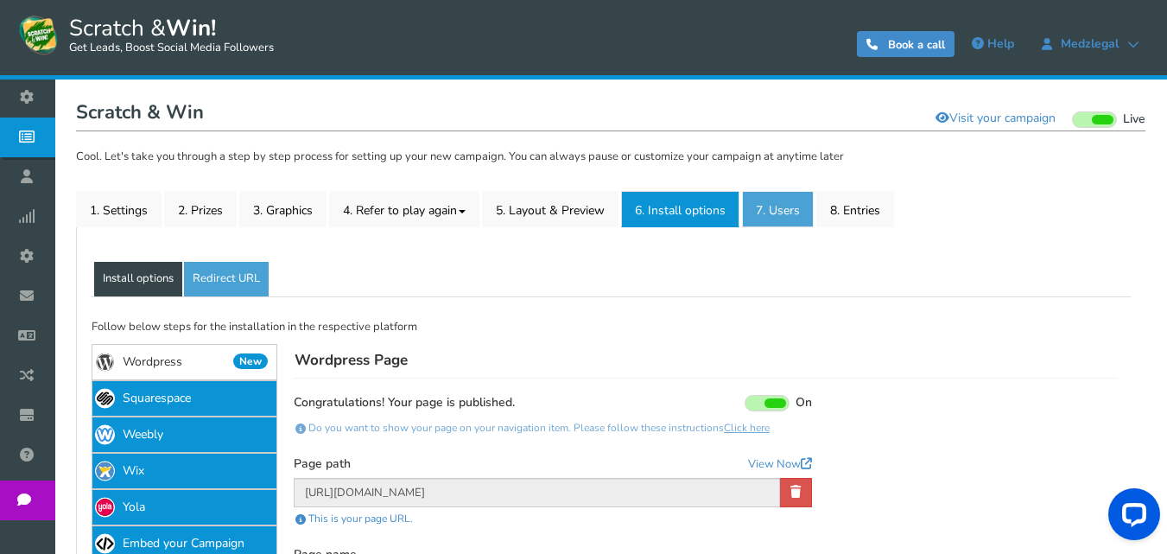
click at [778, 201] on link "7. Users" at bounding box center [778, 209] width 72 height 36
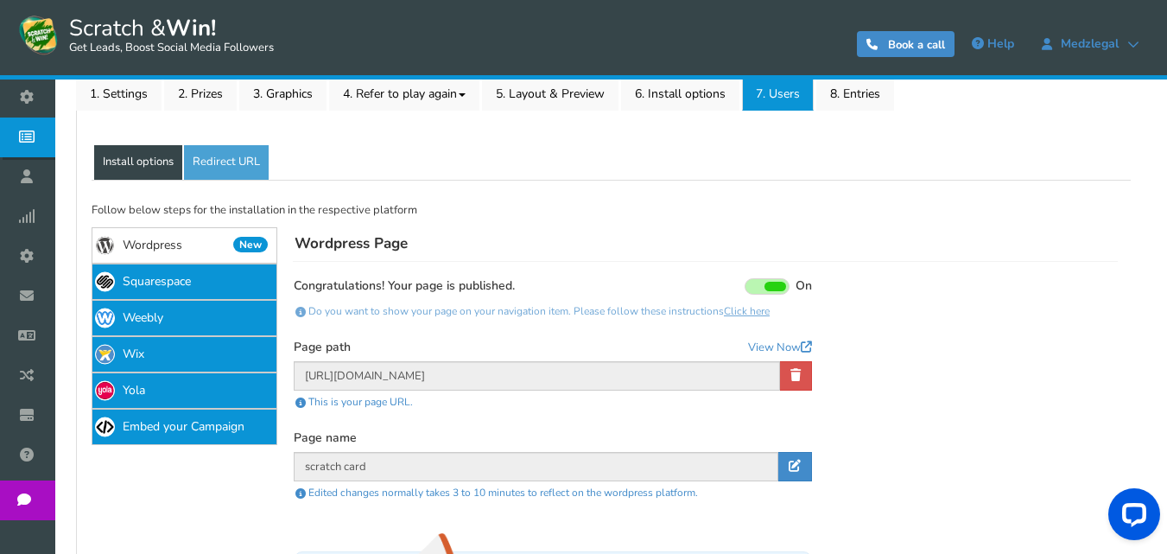
scroll to position [249, 0]
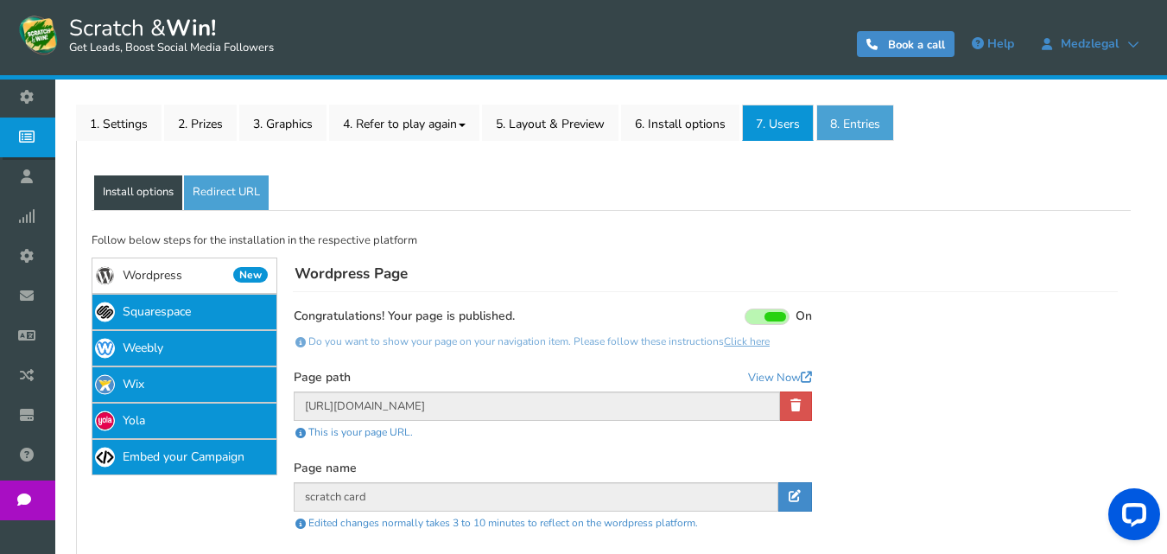
click at [864, 129] on link "8. Entries" at bounding box center [856, 123] width 78 height 36
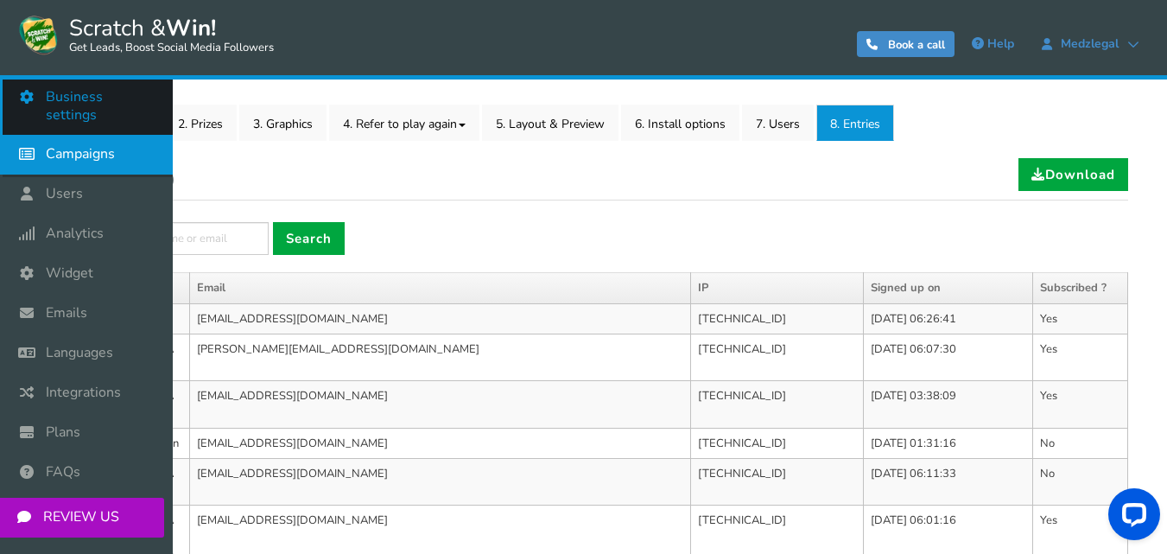
click at [91, 91] on span "Business settings" at bounding box center [101, 106] width 110 height 36
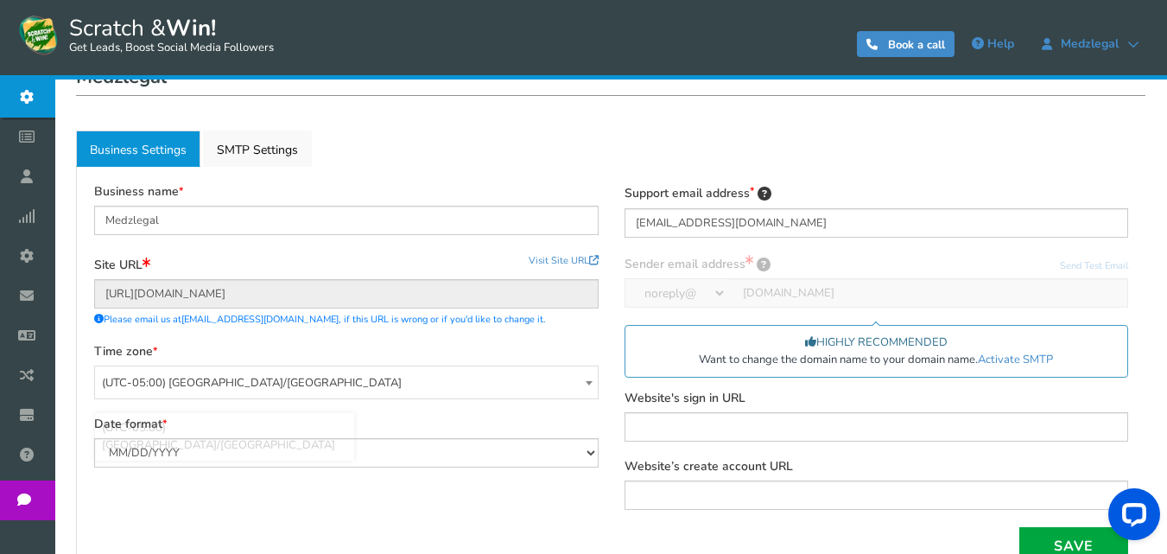
scroll to position [169, 0]
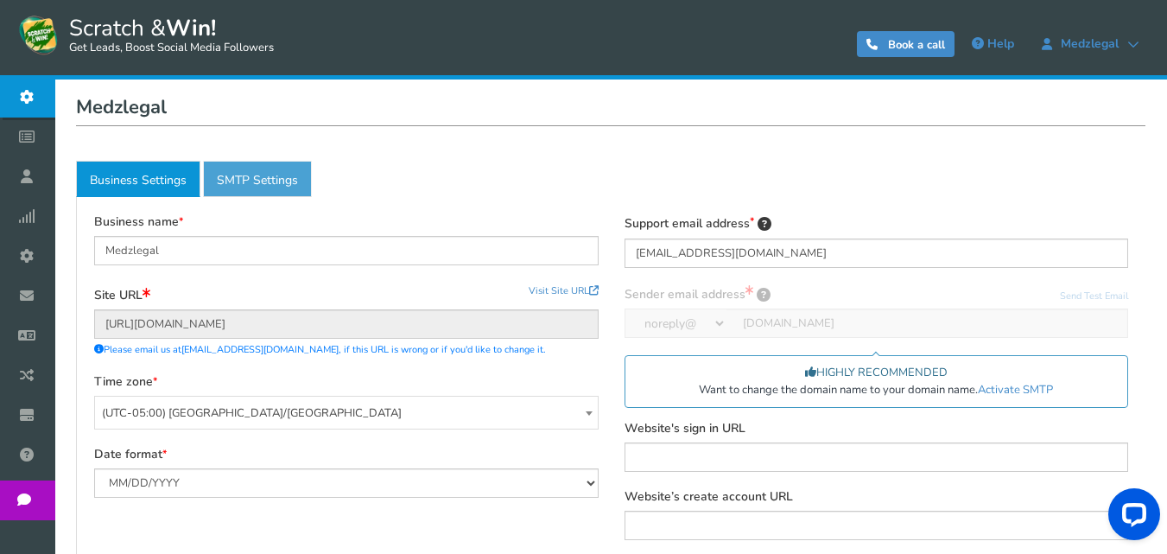
click at [256, 184] on link "Active SMTP Settings" at bounding box center [257, 179] width 109 height 36
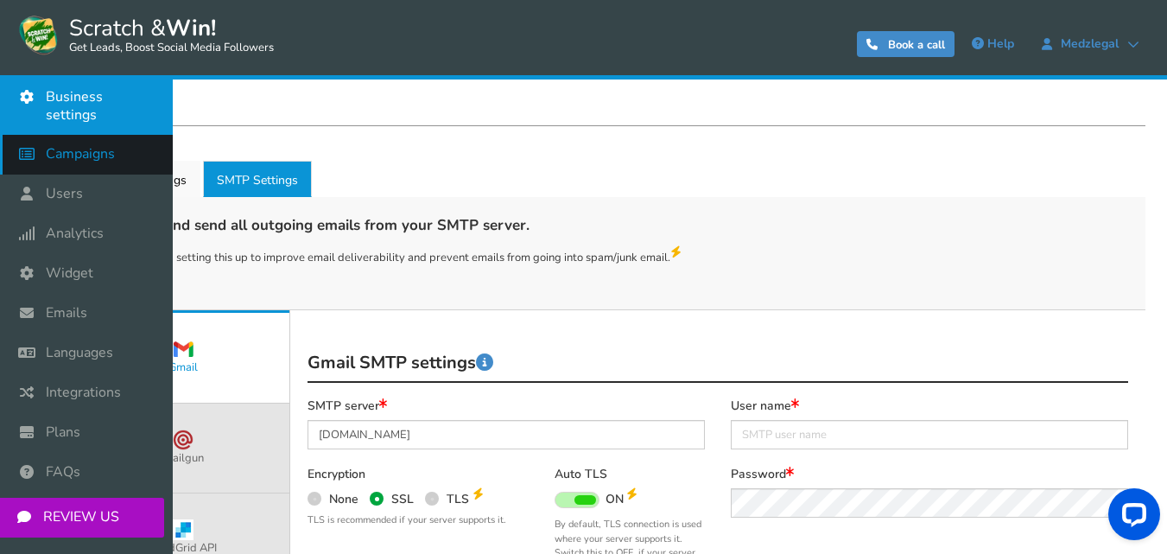
click at [83, 145] on span "Campaigns" at bounding box center [80, 154] width 69 height 18
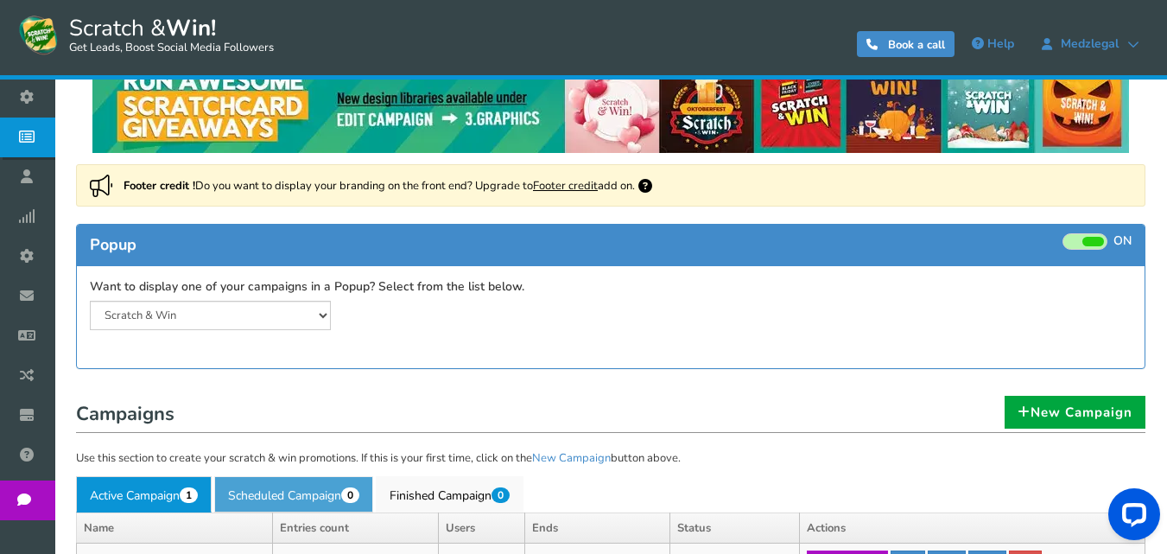
scroll to position [32, 0]
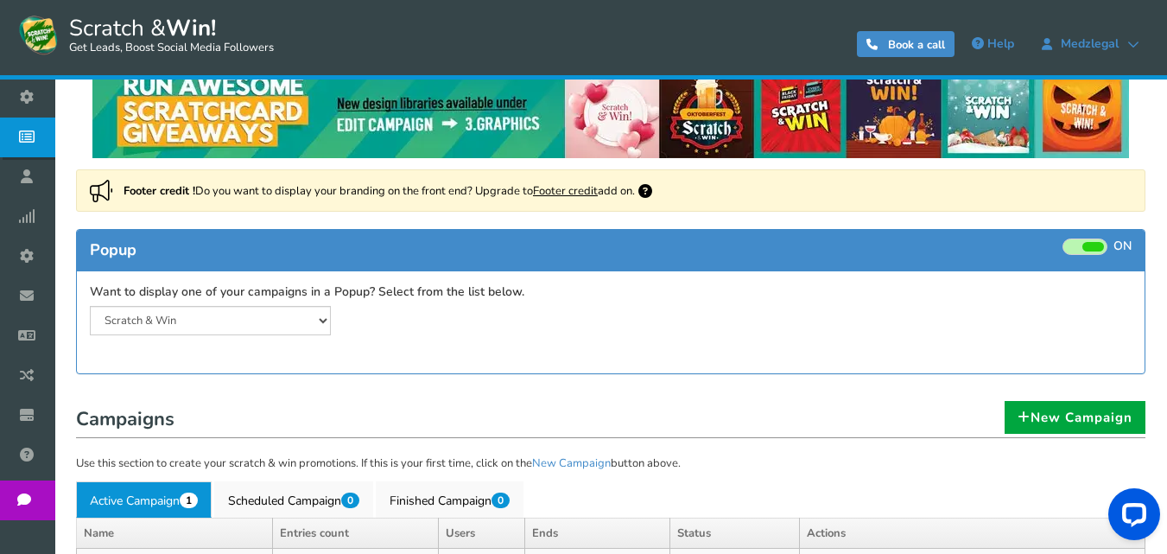
click at [336, 321] on div "Scratch & Win" at bounding box center [210, 320] width 267 height 29
click at [320, 323] on select "Scratch & Win" at bounding box center [210, 320] width 241 height 29
click at [278, 328] on select "Scratch & Win" at bounding box center [210, 320] width 241 height 29
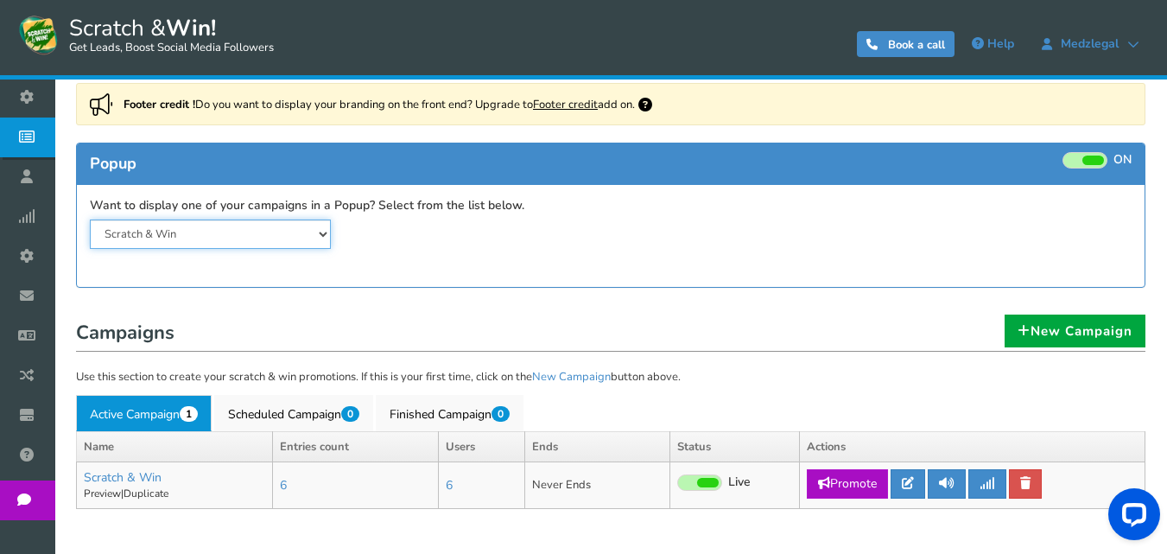
scroll to position [205, 0]
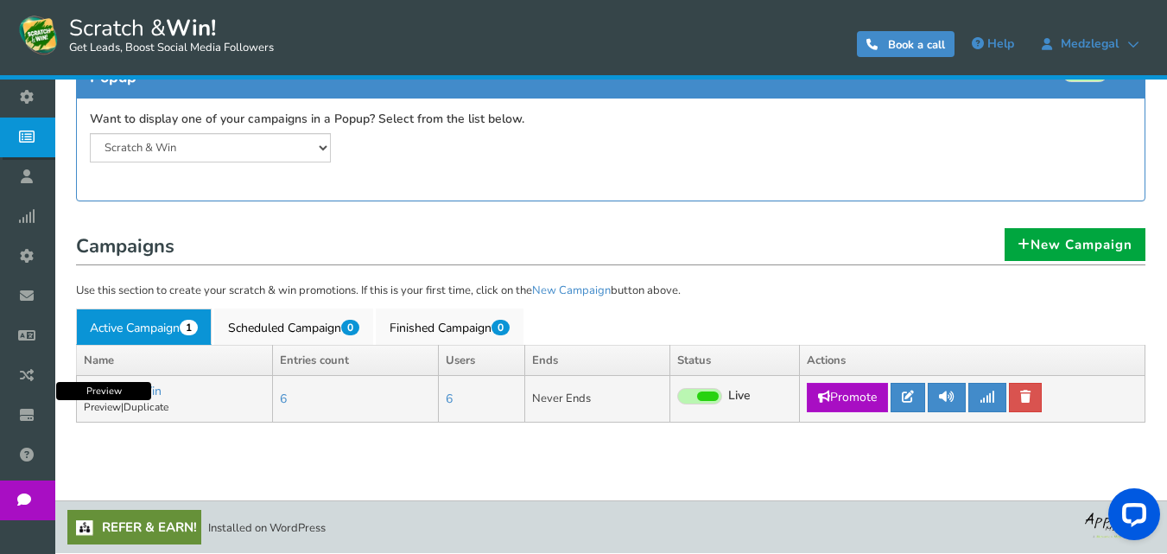
click at [103, 410] on link "Preview" at bounding box center [102, 407] width 37 height 14
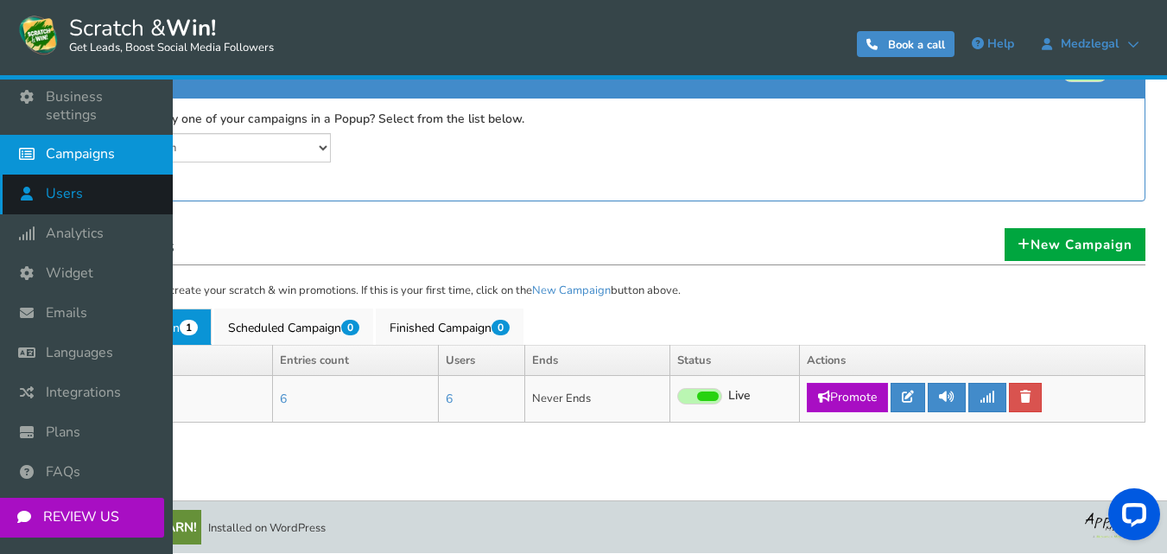
click at [68, 185] on span "Users" at bounding box center [64, 194] width 37 height 18
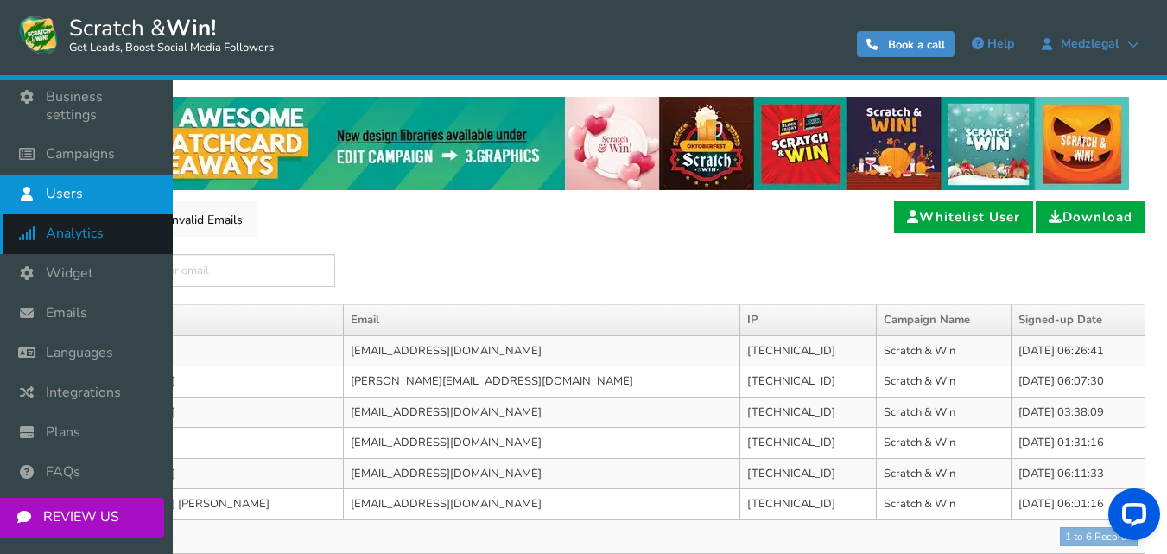
click at [73, 225] on span "Analytics" at bounding box center [75, 234] width 58 height 18
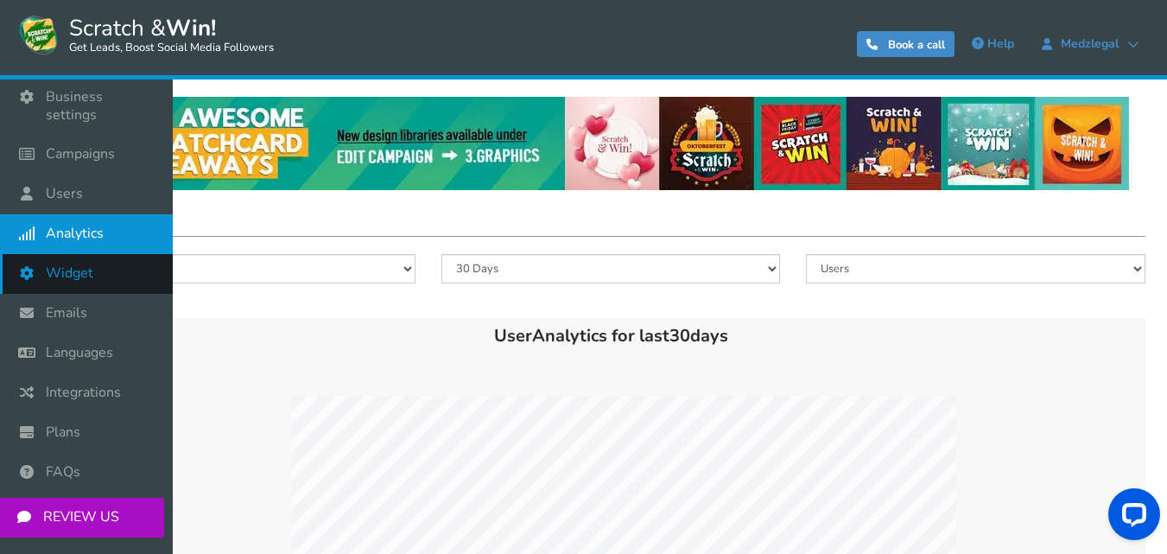
click at [42, 264] on icon at bounding box center [31, 273] width 33 height 38
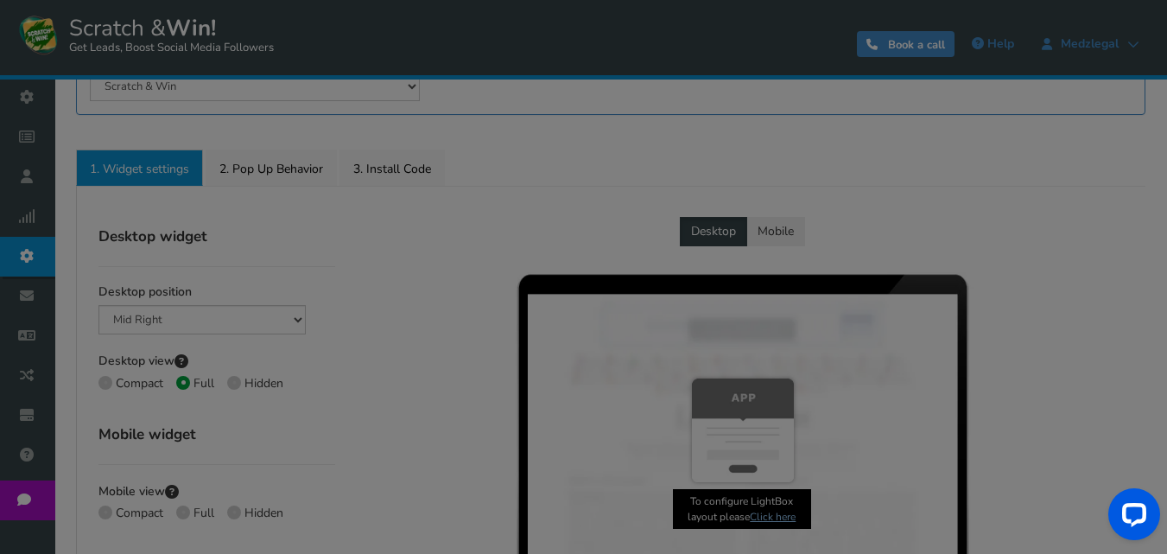
radio input "true"
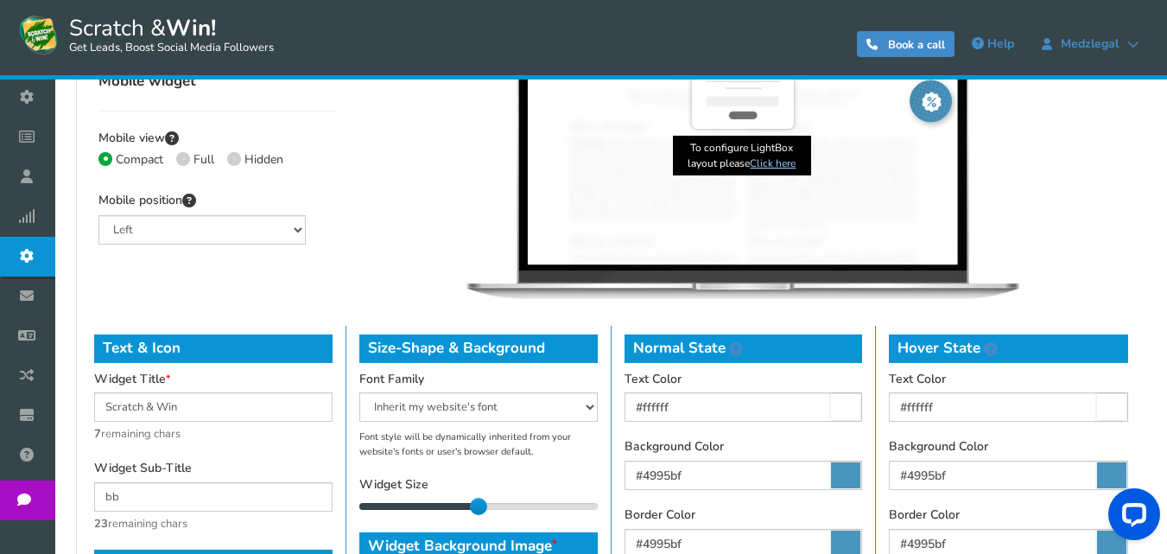
scroll to position [778, 0]
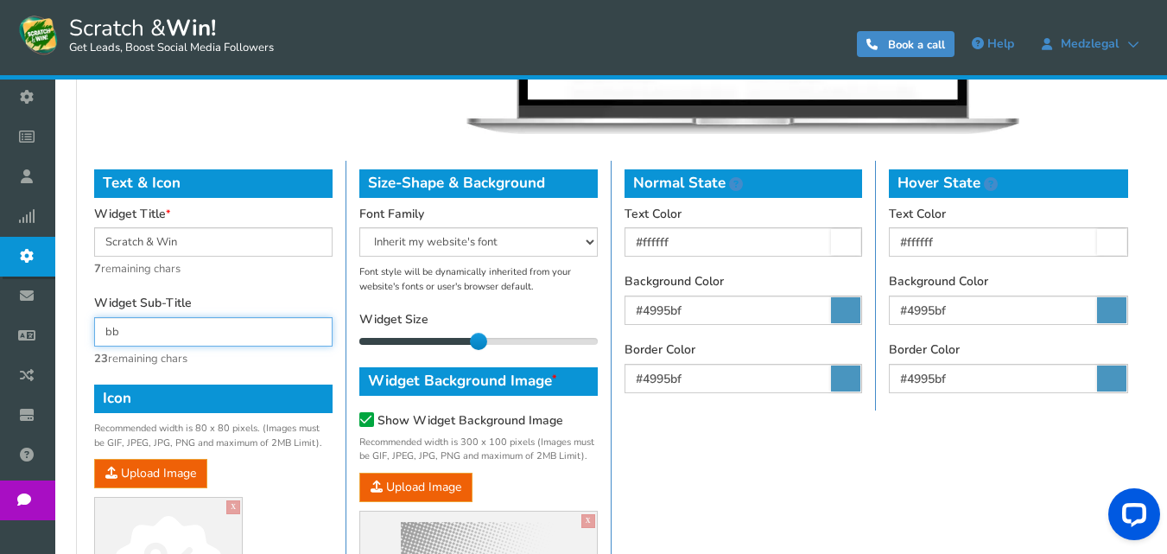
click at [196, 340] on input "bb" at bounding box center [213, 331] width 239 height 29
click at [287, 292] on div "Text & Icon Widget Title [PERSON_NAME] & Win 7 remaining chars Widget Sub-Title…" at bounding box center [213, 412] width 265 height 502
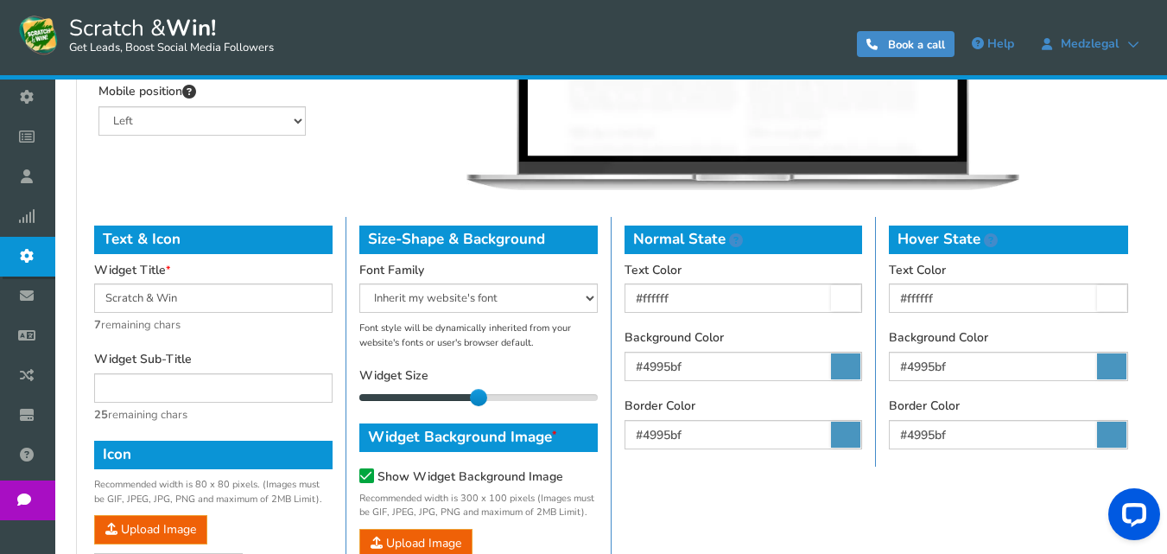
scroll to position [691, 0]
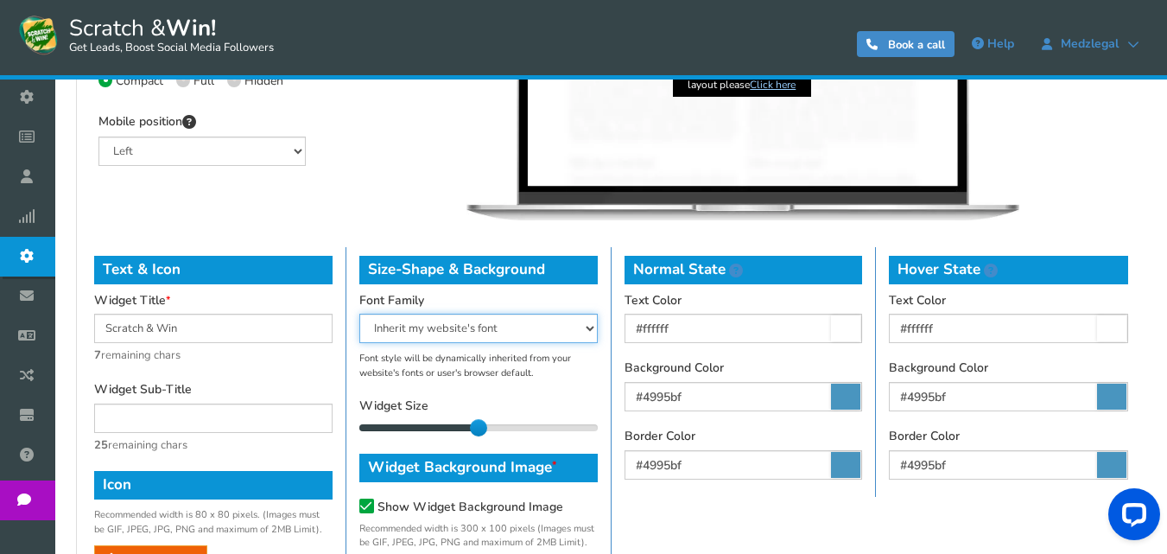
click at [399, 321] on select "Arial Comic Sans MS [PERSON_NAME] New [US_STATE] Inherit my website's font Taho…" at bounding box center [478, 328] width 239 height 29
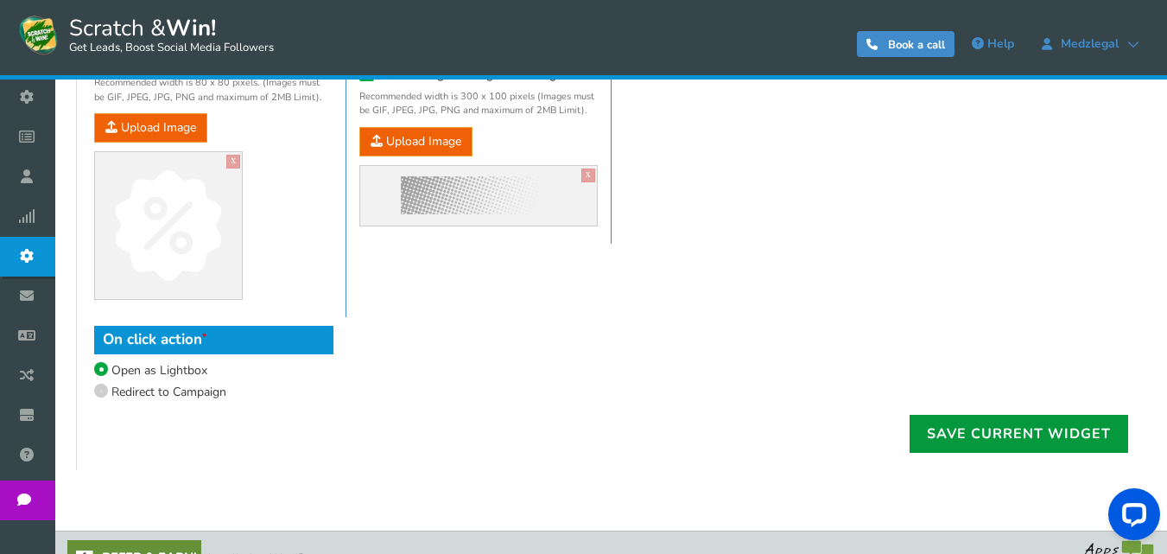
click at [993, 426] on link "Save current widget" at bounding box center [1019, 434] width 219 height 38
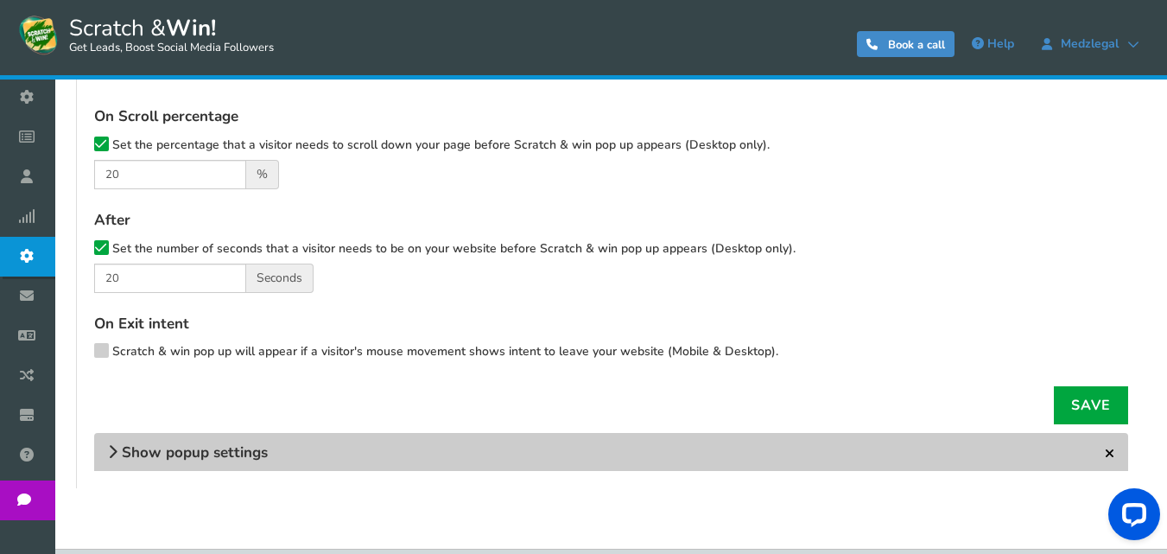
scroll to position [480, 0]
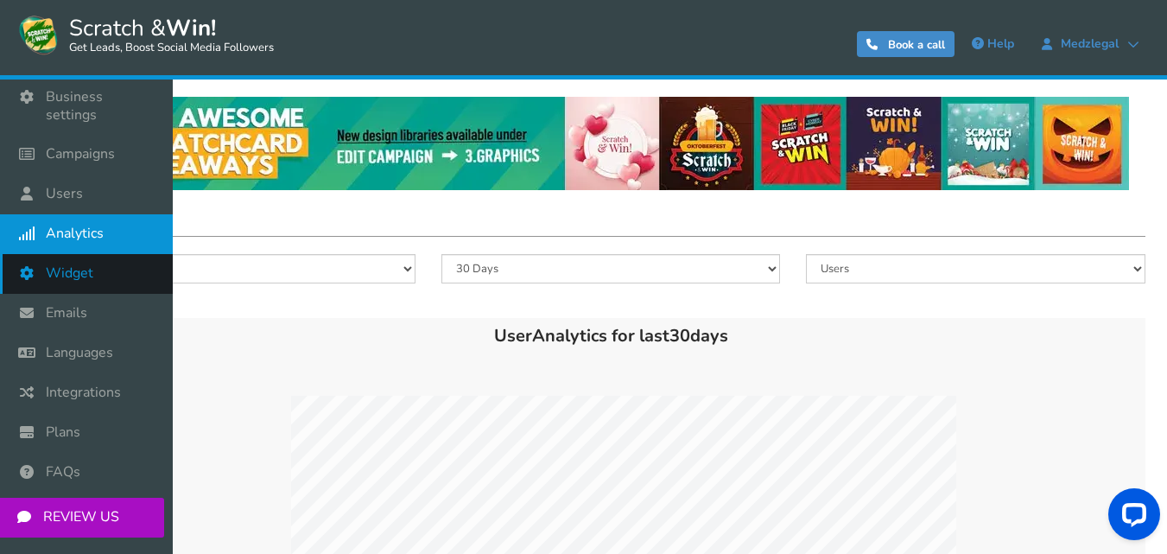
click at [43, 254] on icon at bounding box center [31, 273] width 33 height 38
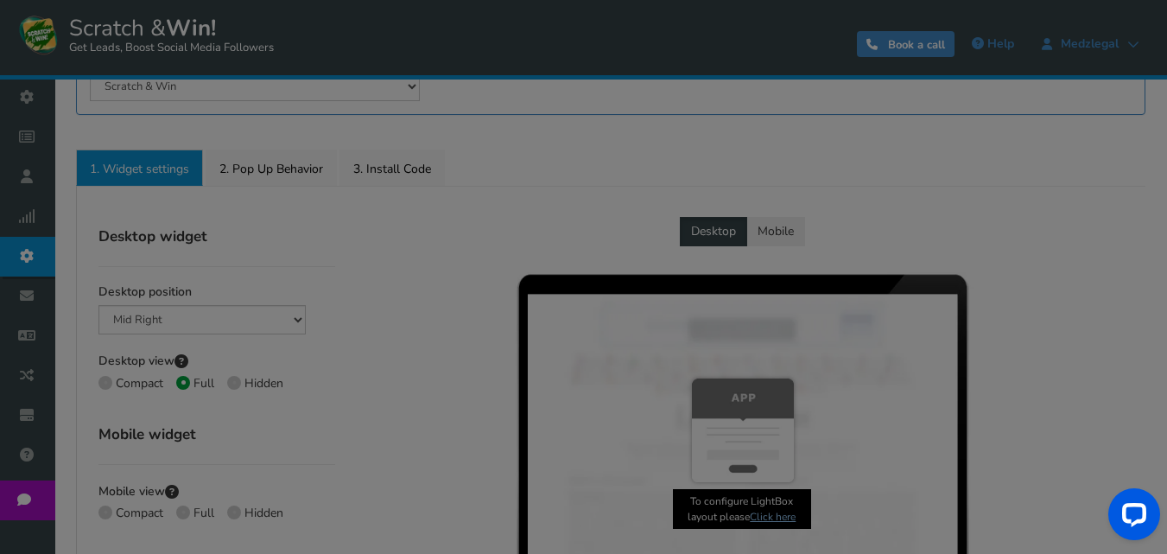
radio input "true"
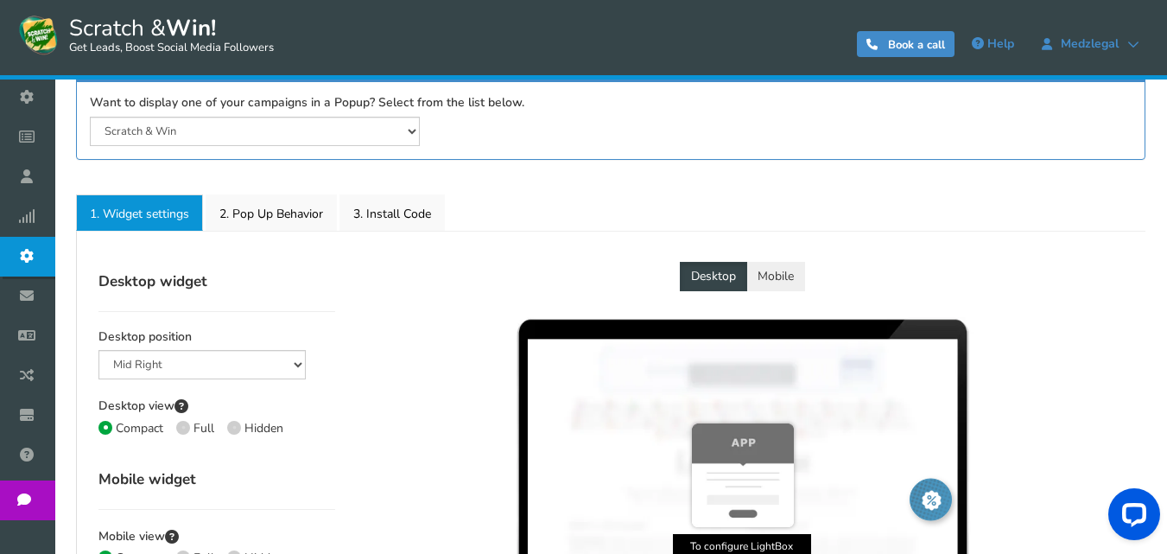
scroll to position [173, 0]
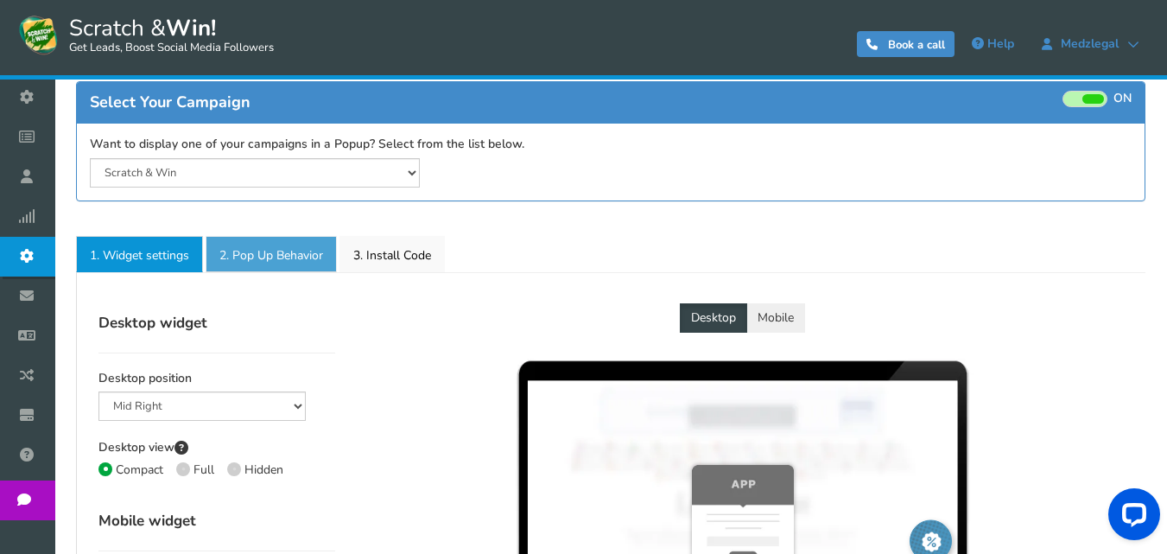
click at [273, 260] on link "2. Pop Up Behavior" at bounding box center [271, 254] width 131 height 36
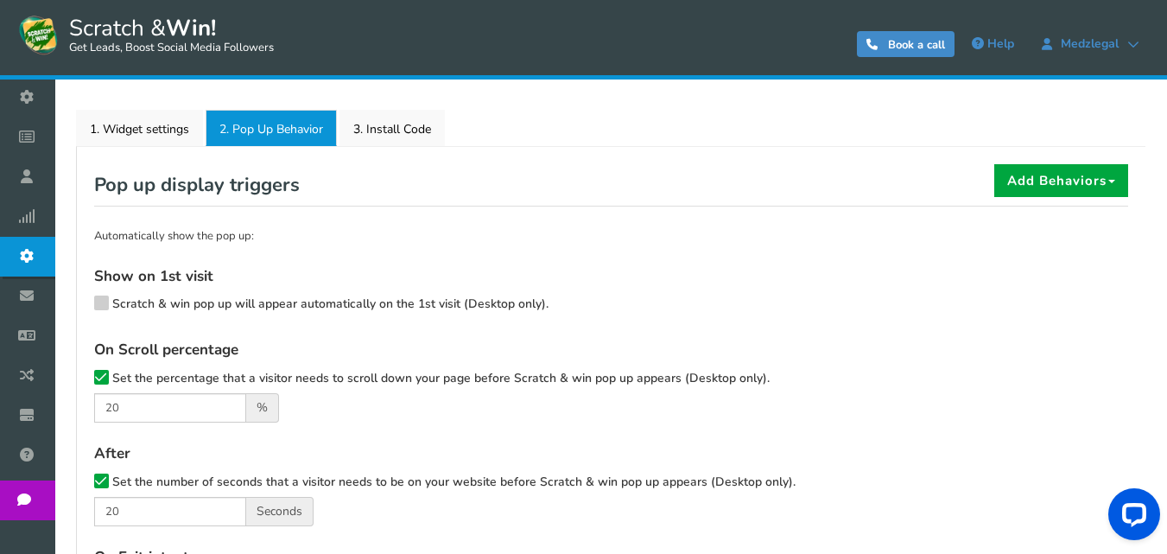
scroll to position [259, 0]
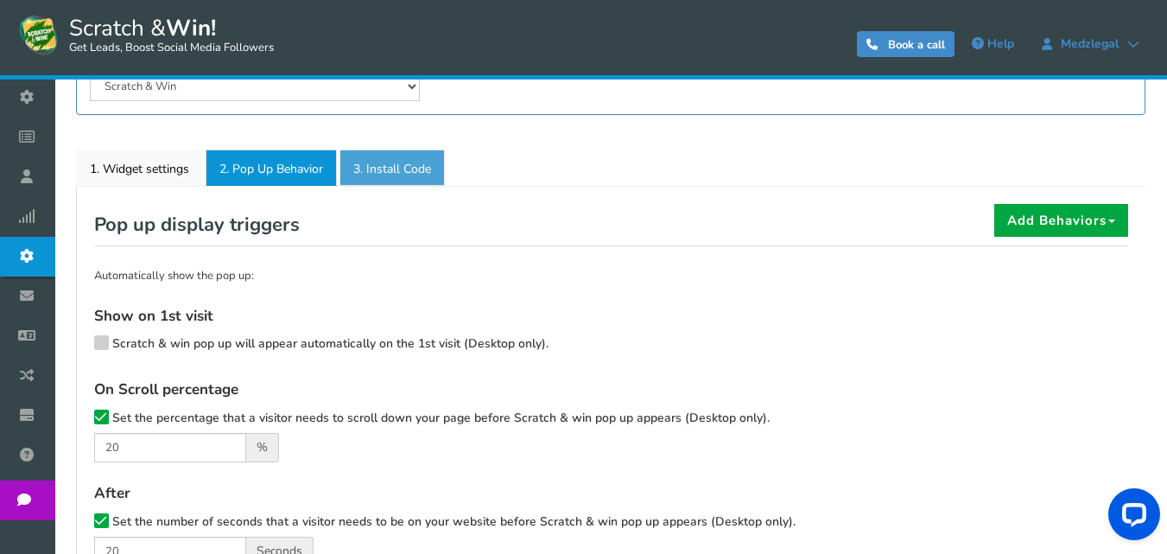
click at [385, 165] on link "3. Install Code" at bounding box center [392, 168] width 105 height 36
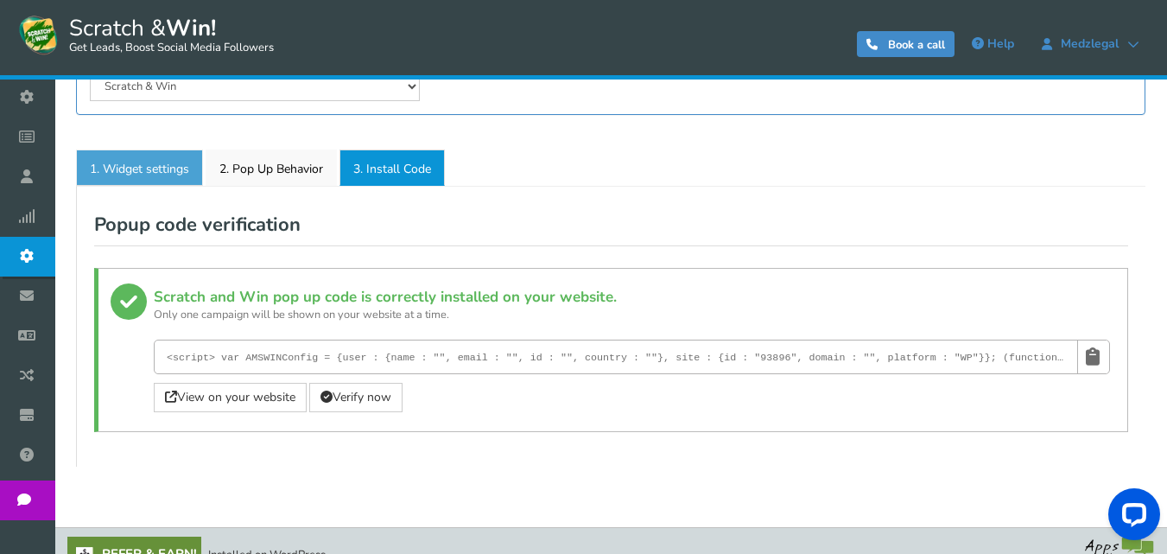
click at [177, 158] on link "1. Widget settings" at bounding box center [139, 168] width 127 height 36
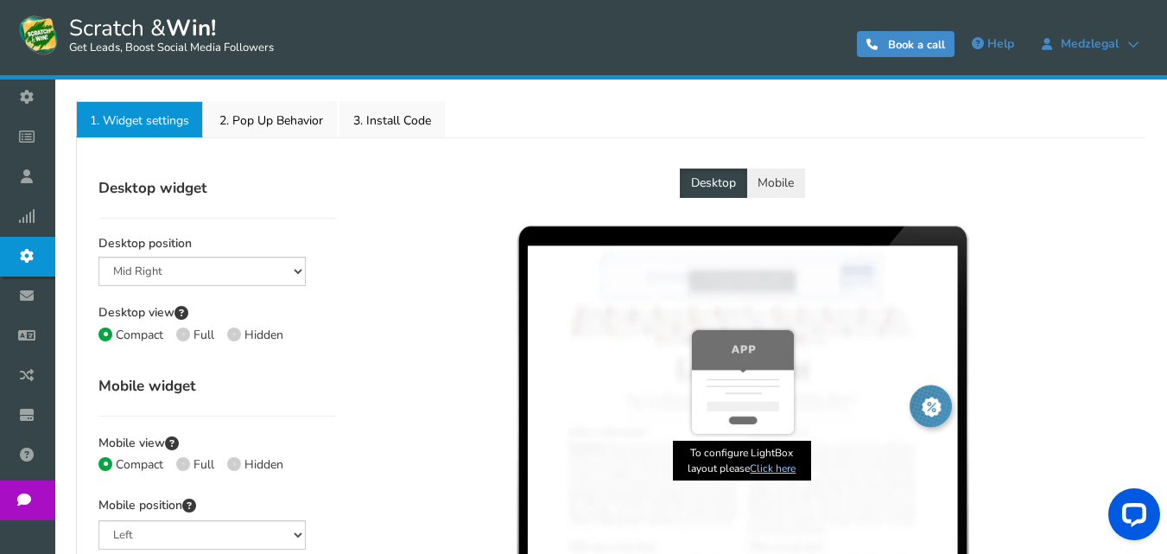
scroll to position [346, 0]
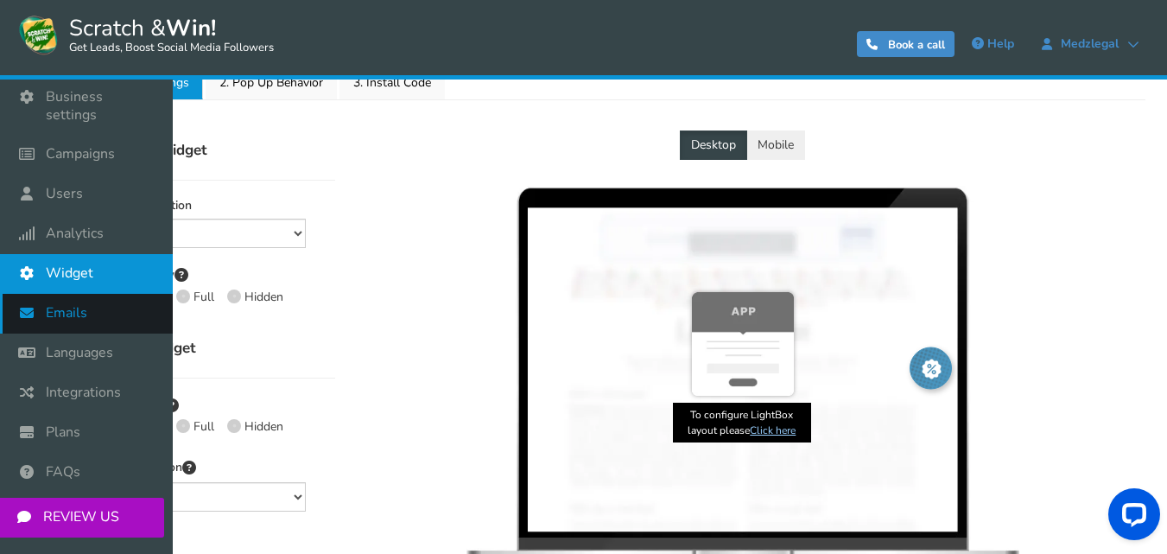
click at [58, 304] on span "Emails" at bounding box center [66, 313] width 41 height 18
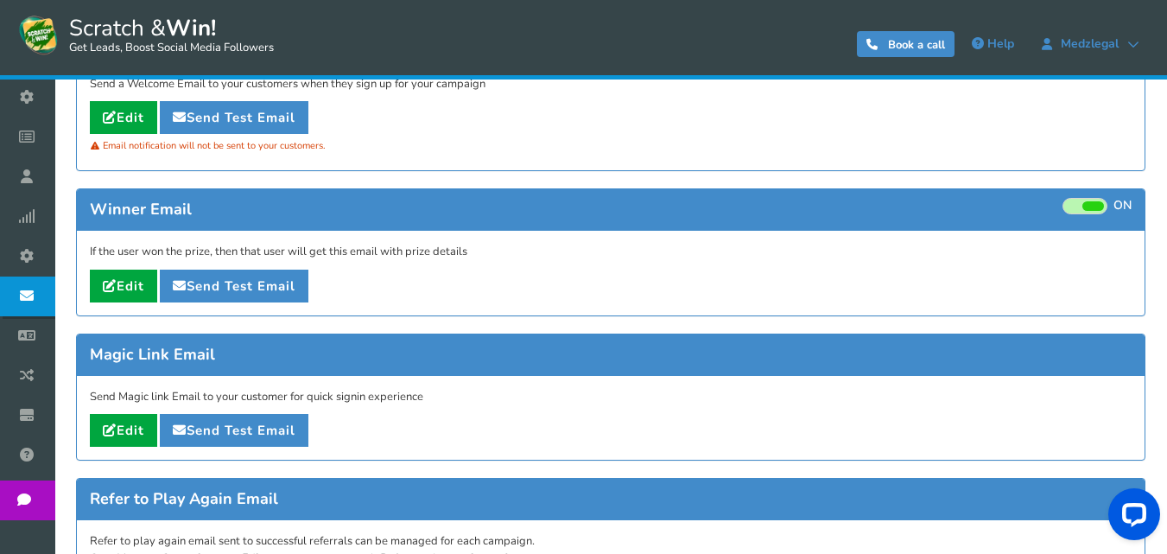
scroll to position [346, 0]
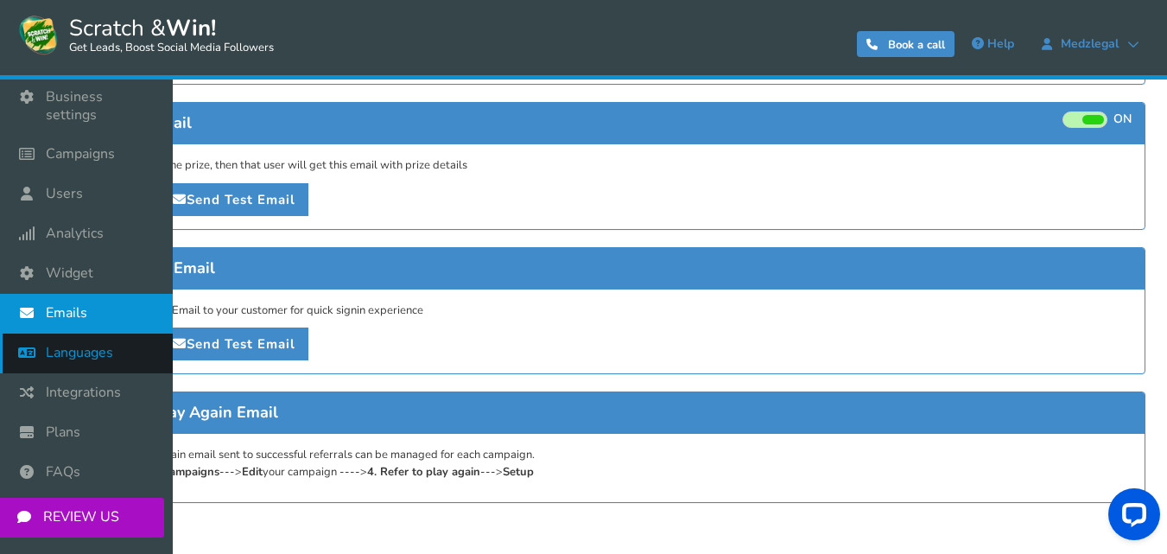
click at [76, 353] on link "Languages" at bounding box center [86, 354] width 173 height 40
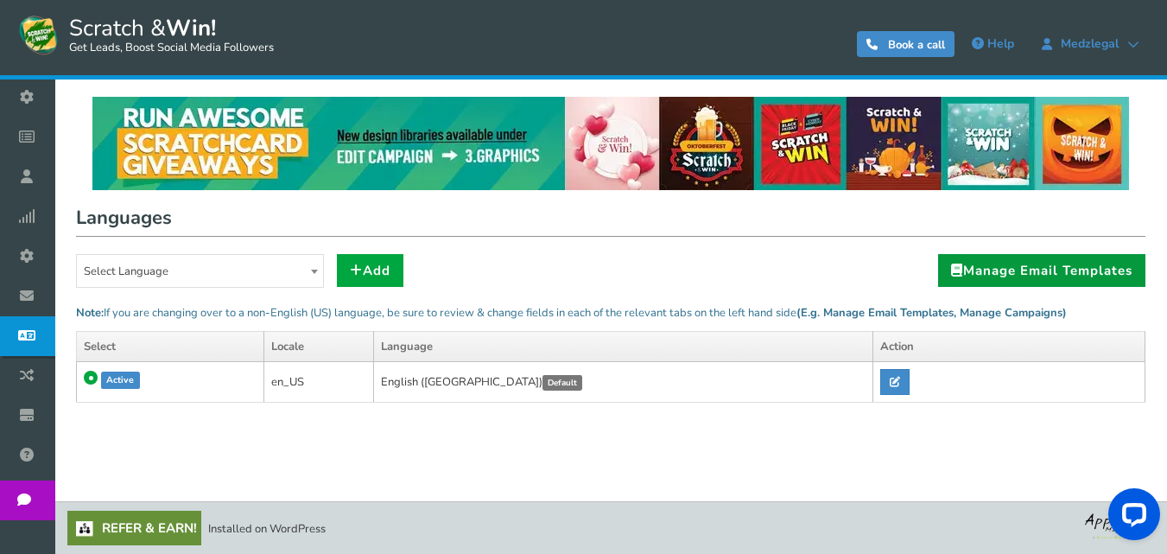
click at [984, 280] on link "Manage Email Templates" at bounding box center [1041, 270] width 207 height 33
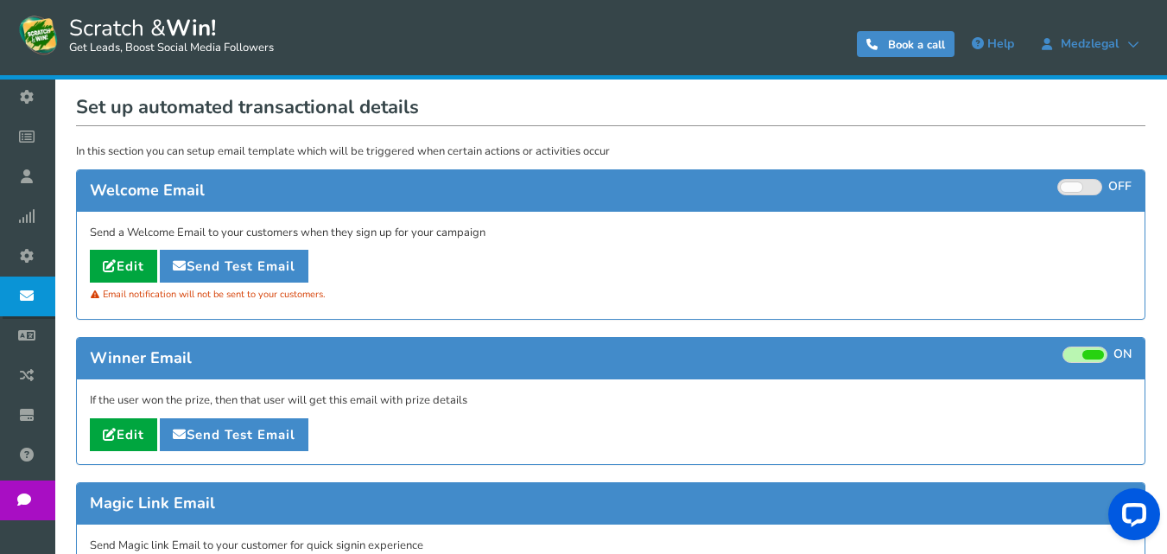
scroll to position [80, 0]
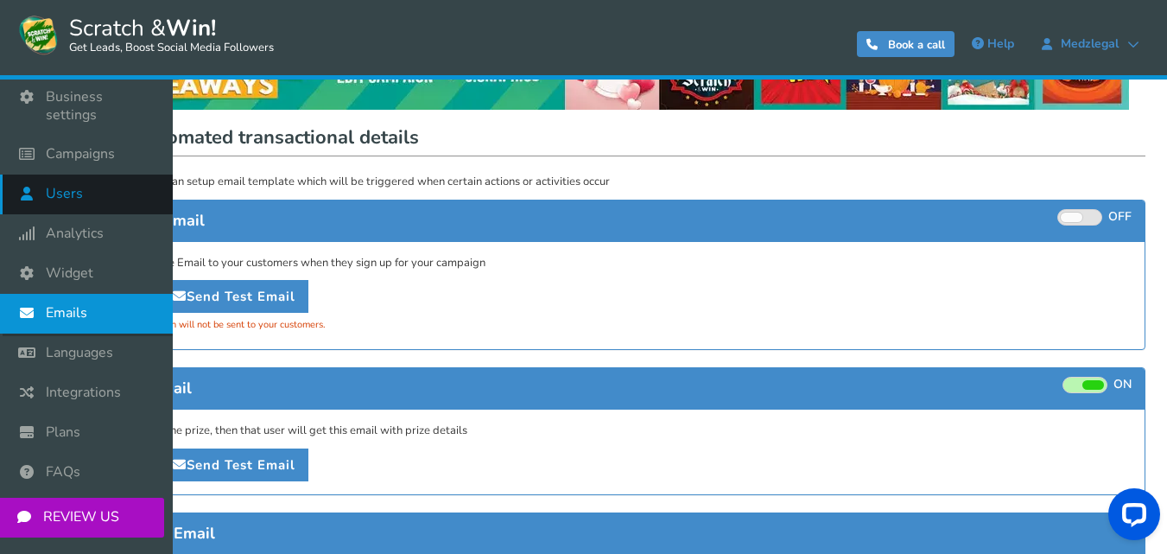
click at [72, 188] on link "Users" at bounding box center [86, 195] width 173 height 40
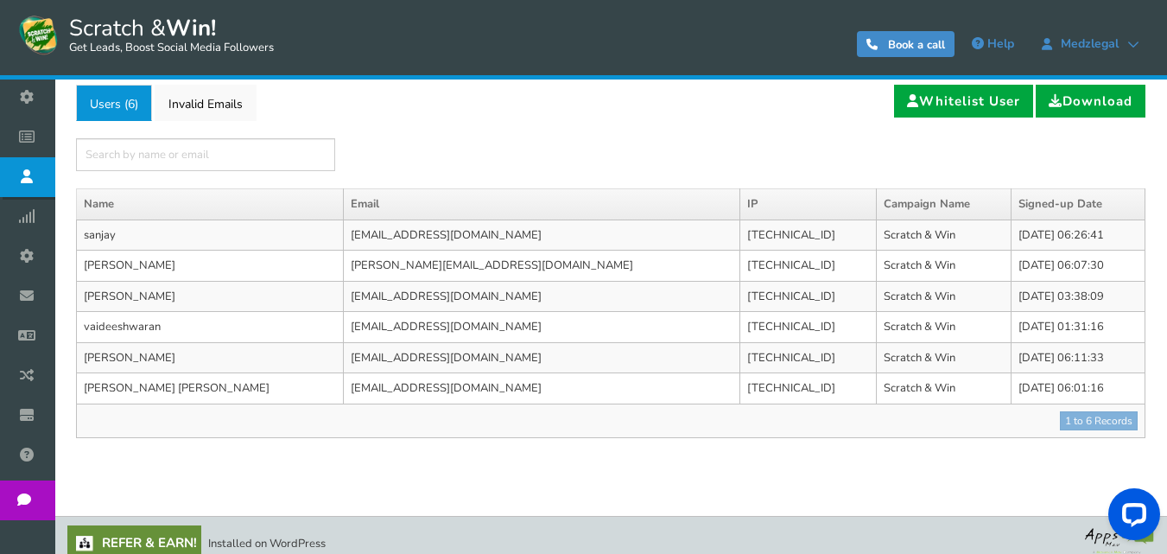
scroll to position [131, 0]
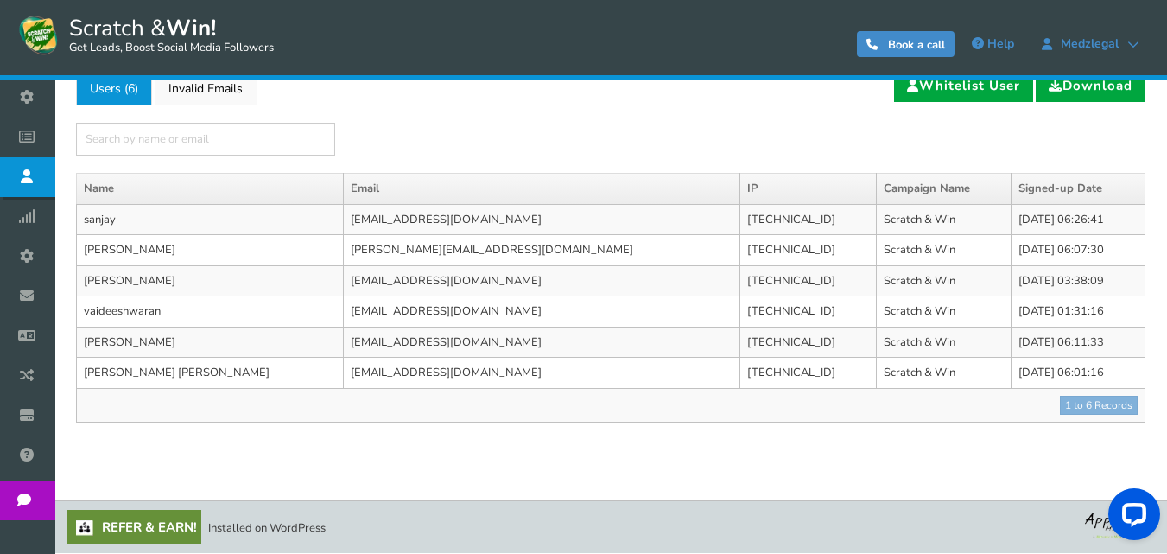
drag, startPoint x: 1061, startPoint y: 370, endPoint x: 79, endPoint y: 225, distance: 993.2
click at [79, 225] on tbody "sanjay [EMAIL_ADDRESS][DOMAIN_NAME] [TECHNICAL_ID] Scratch & Win [DATE] 06:26:4…" at bounding box center [611, 313] width 1069 height 218
click at [480, 230] on td "[EMAIL_ADDRESS][DOMAIN_NAME]" at bounding box center [542, 219] width 397 height 31
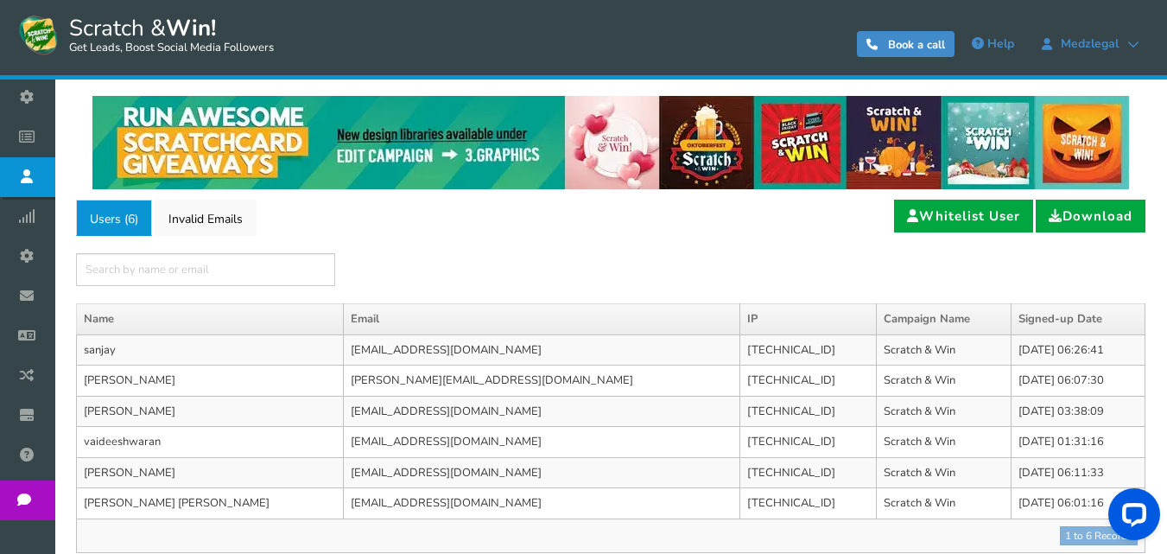
scroll to position [0, 0]
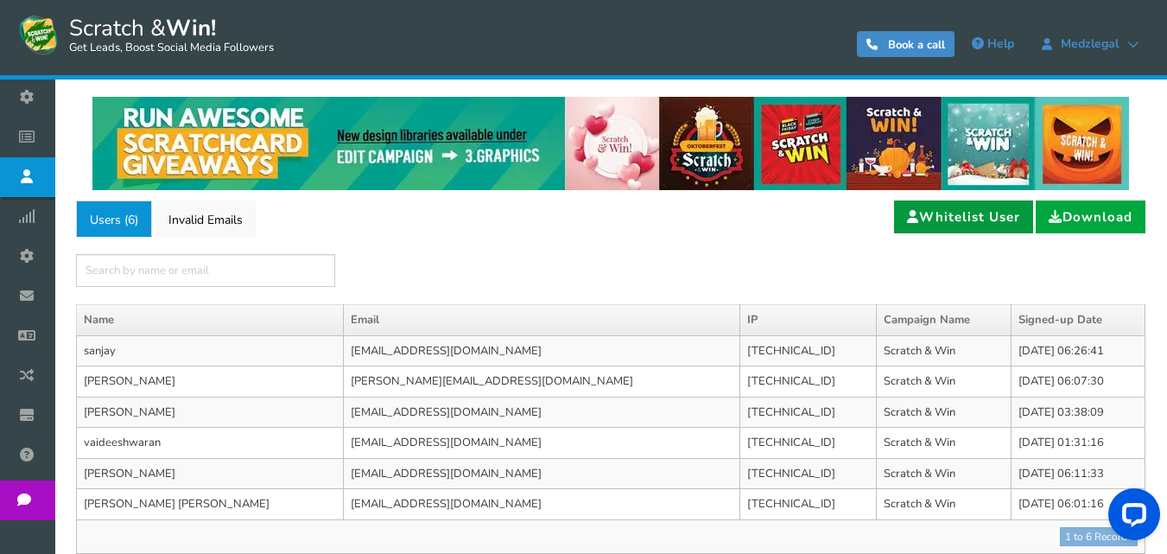
click at [976, 223] on link "Whitelist User" at bounding box center [963, 216] width 139 height 33
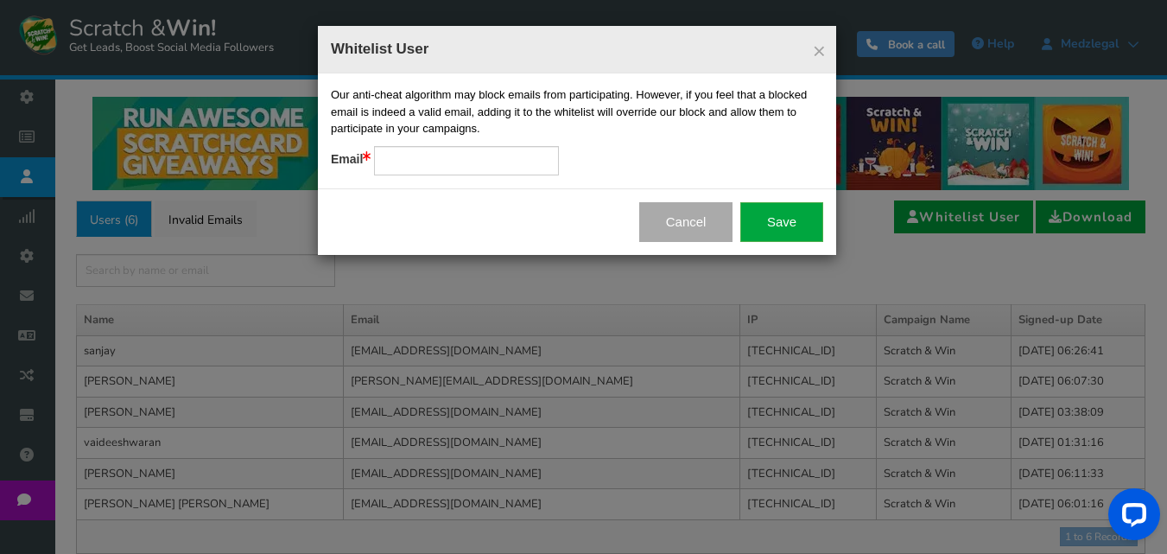
click at [675, 213] on button "Cancel" at bounding box center [686, 222] width 94 height 40
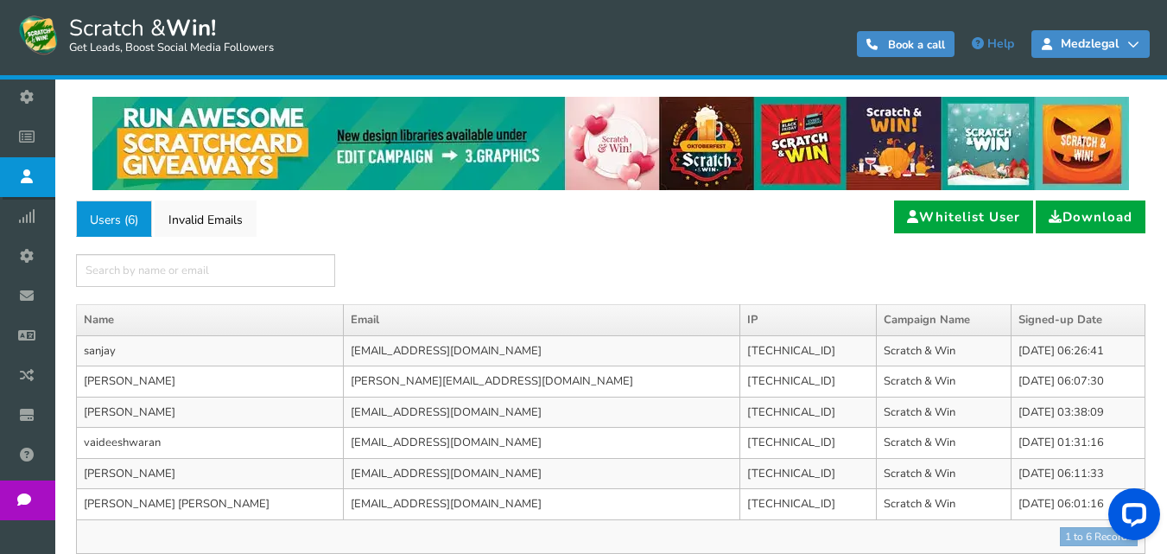
click at [1109, 39] on span "Medzlegal" at bounding box center [1090, 44] width 75 height 14
click at [1144, 48] on link "Medzlegal" at bounding box center [1091, 44] width 118 height 28
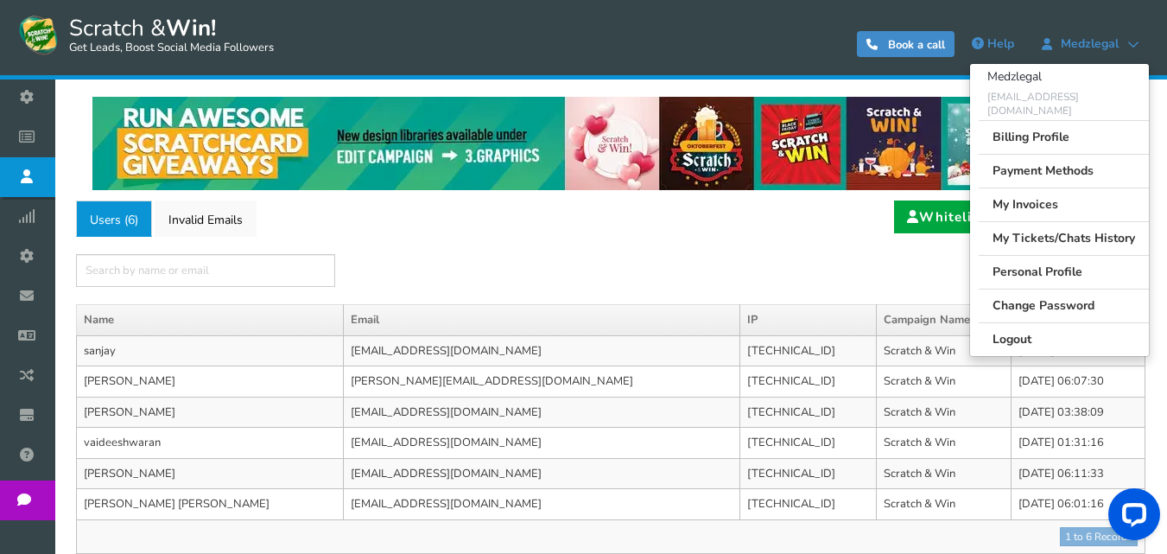
click at [793, 262] on div "×" at bounding box center [611, 270] width 1070 height 33
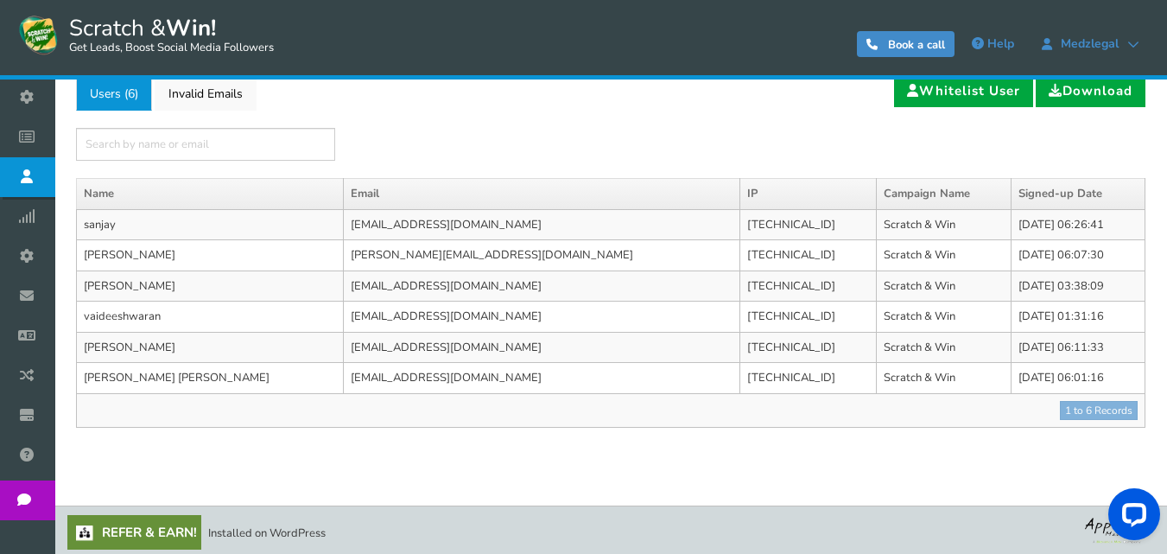
scroll to position [131, 0]
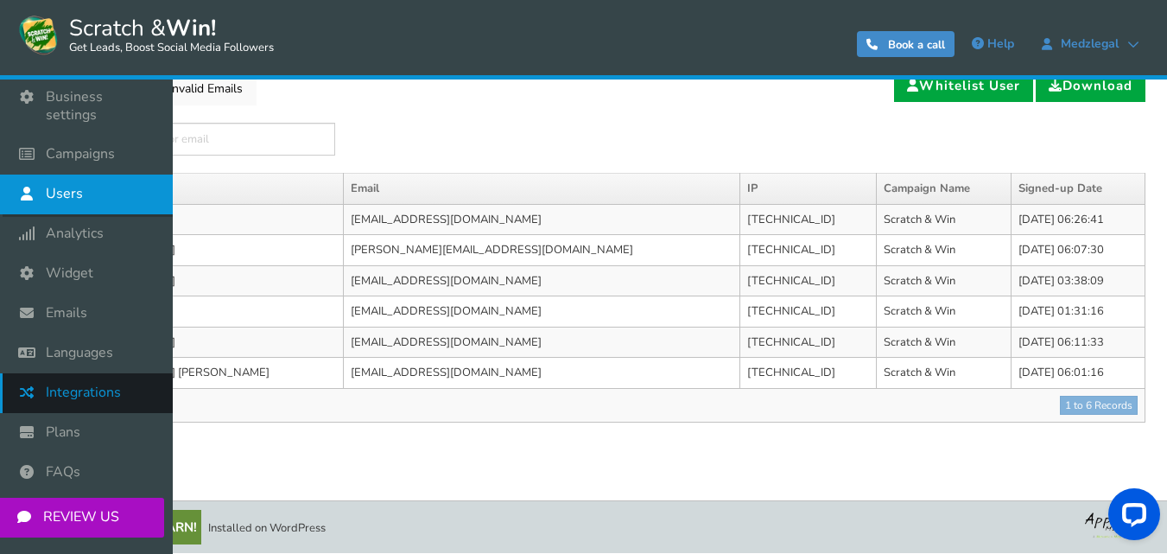
click at [122, 381] on link "Integrations" at bounding box center [86, 393] width 173 height 40
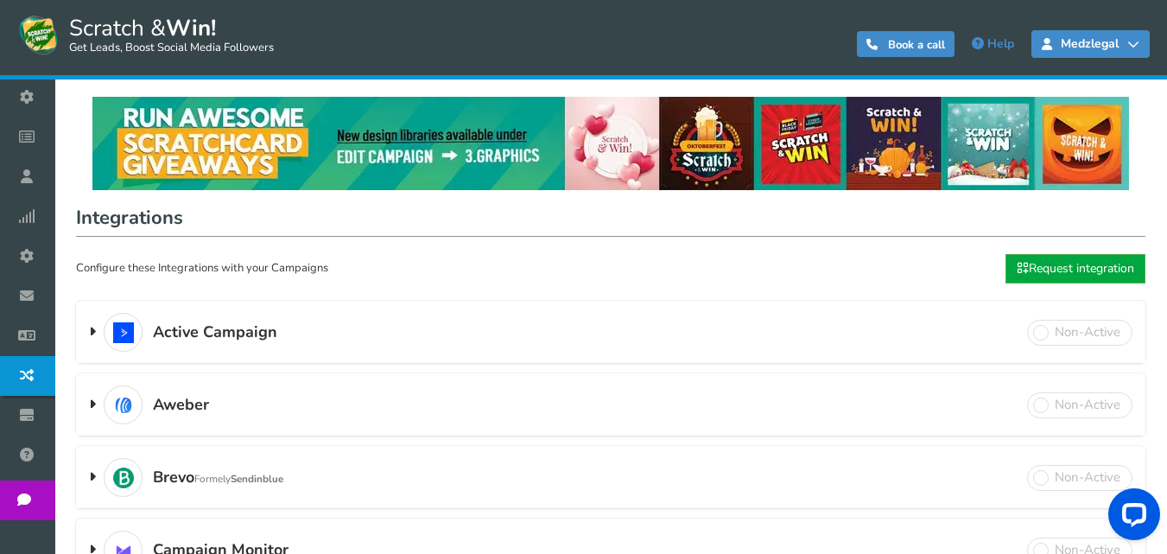
click at [1136, 41] on icon at bounding box center [1134, 44] width 12 height 12
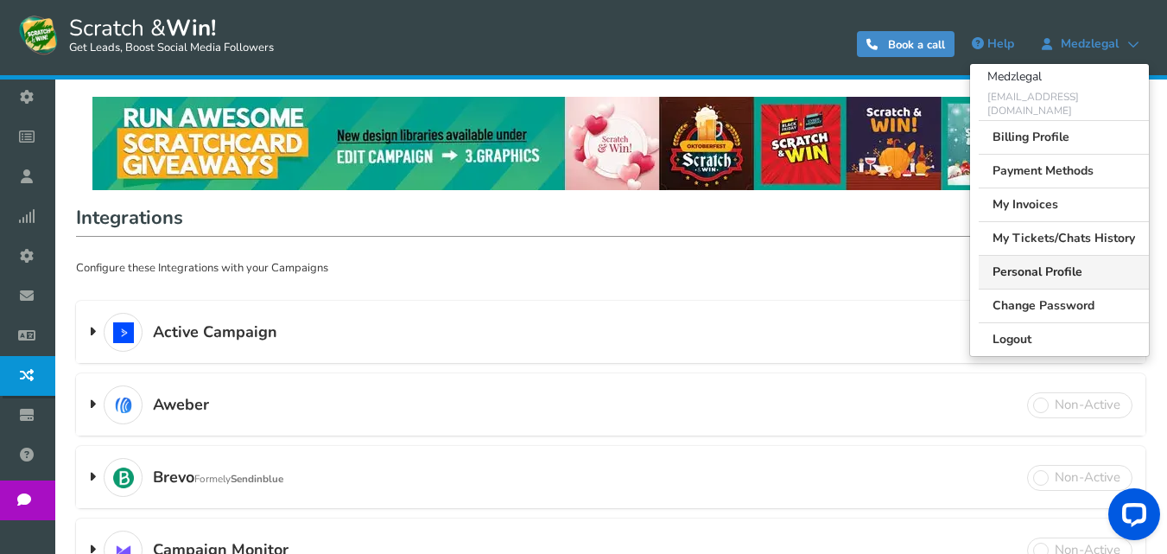
click at [1058, 255] on link "Personal Profile" at bounding box center [1064, 272] width 170 height 34
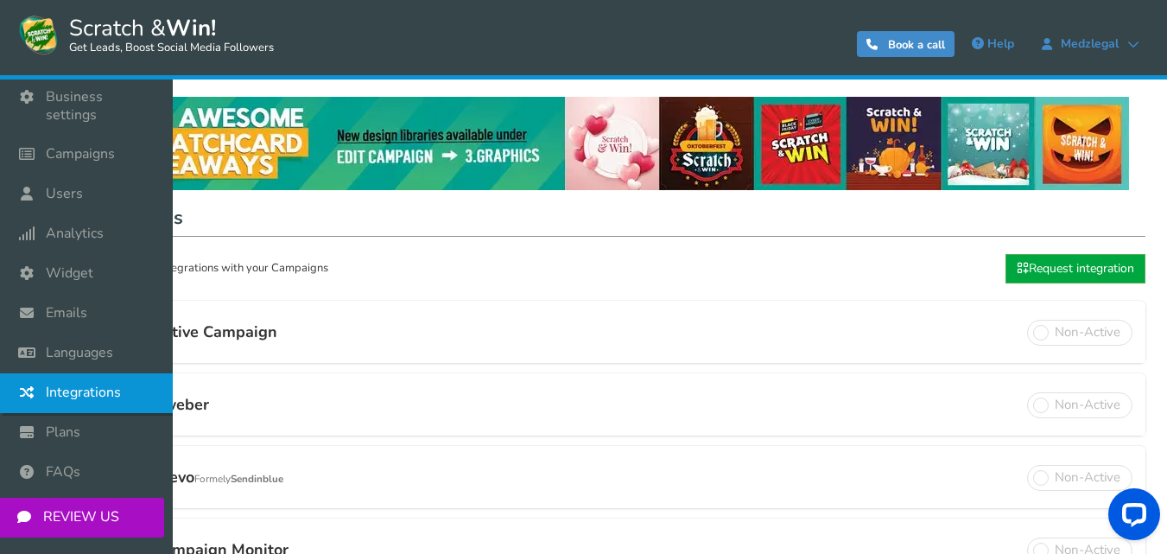
click at [100, 384] on span "Integrations" at bounding box center [83, 393] width 75 height 18
click at [104, 296] on link "Emails" at bounding box center [86, 314] width 173 height 40
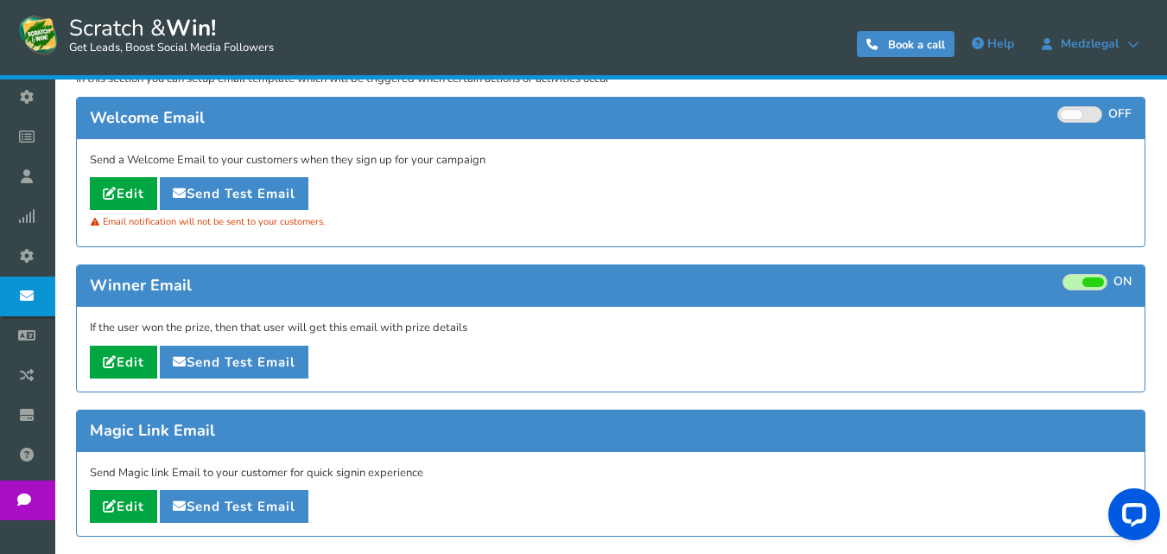
scroll to position [173, 0]
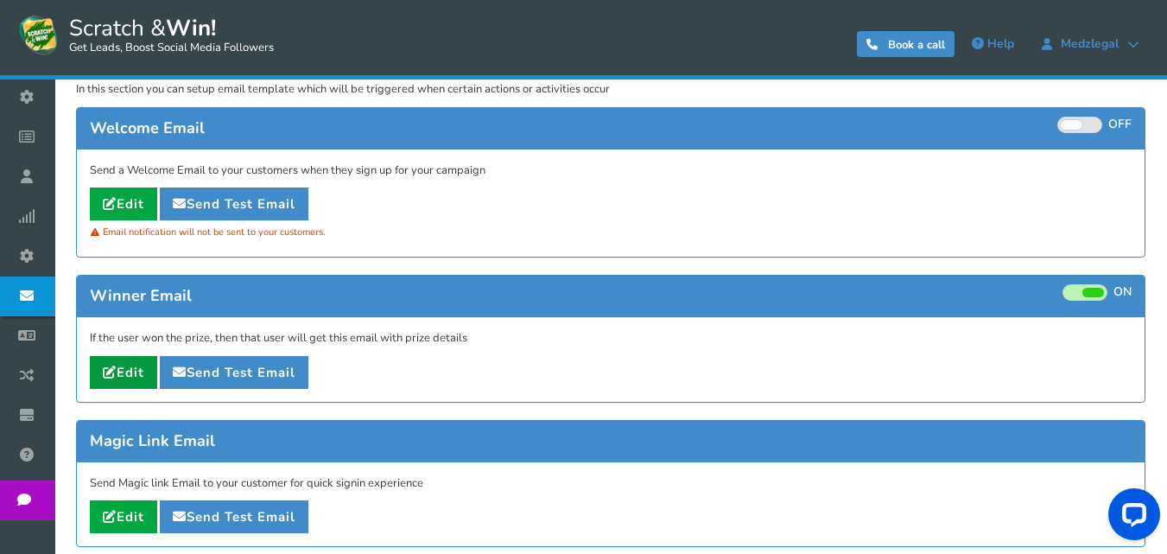
click at [124, 369] on link "Edit" at bounding box center [123, 372] width 67 height 33
type input "Your [[Campaign Name]] reward"
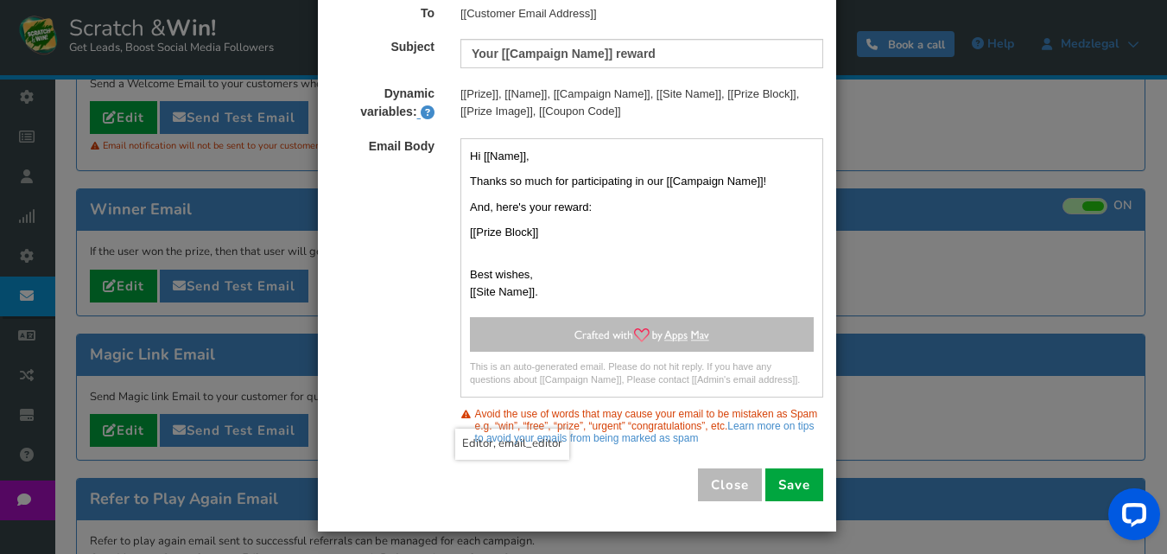
scroll to position [119, 0]
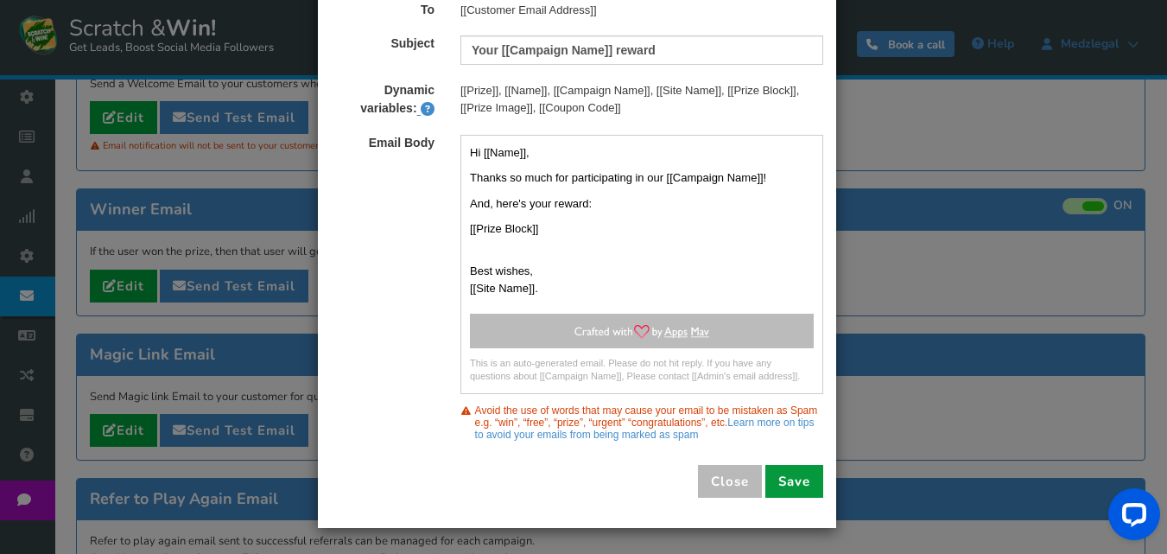
click at [797, 483] on button "Save" at bounding box center [795, 481] width 58 height 33
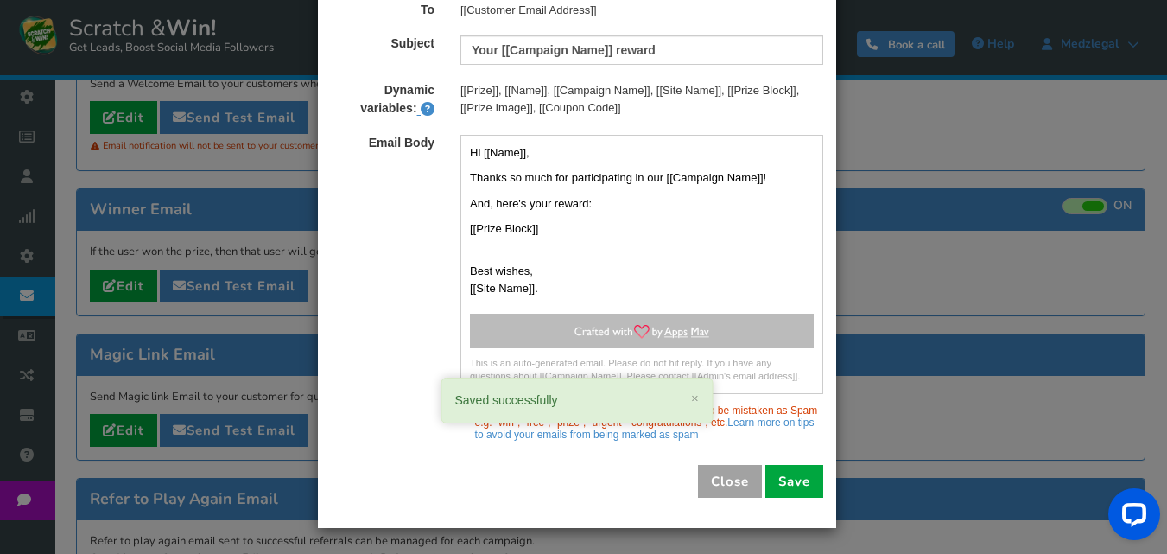
click at [741, 473] on button "Close" at bounding box center [730, 481] width 64 height 33
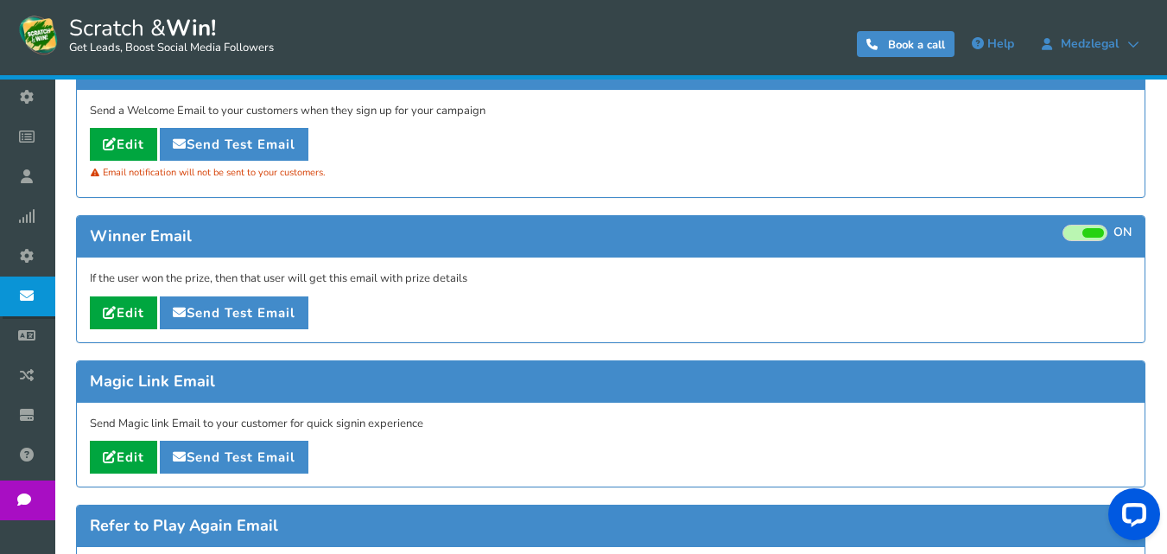
scroll to position [259, 0]
